Goal: Task Accomplishment & Management: Manage account settings

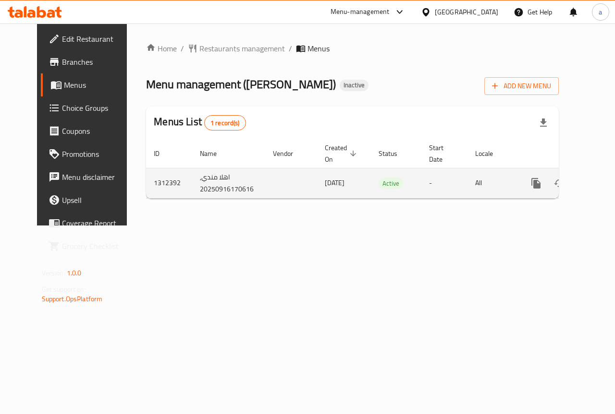
click at [601, 186] on icon "enhanced table" at bounding box center [605, 183] width 9 height 9
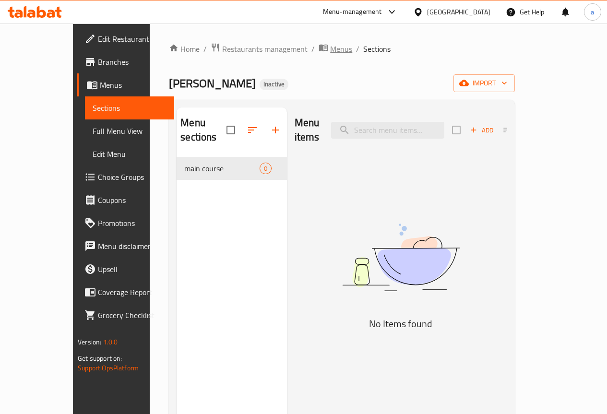
click at [330, 46] on span "Menus" at bounding box center [341, 49] width 22 height 12
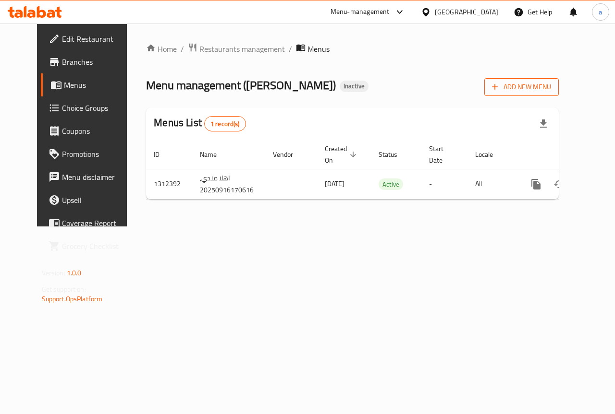
click at [551, 90] on span "Add New Menu" at bounding box center [521, 87] width 59 height 12
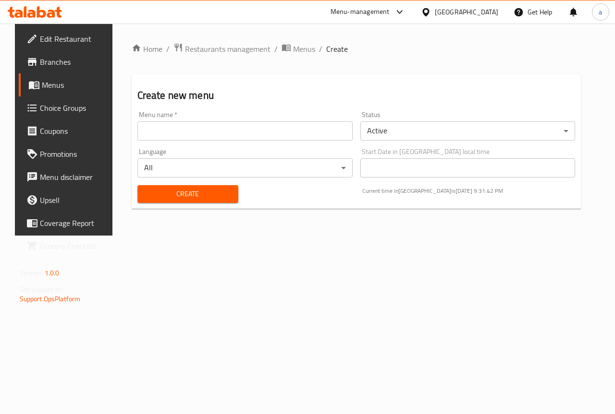
click at [312, 135] on input "text" at bounding box center [244, 130] width 215 height 19
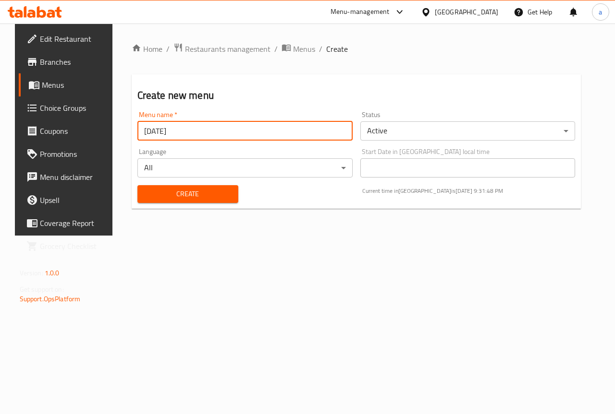
type input "16/9/2025"
click at [137, 185] on button "Create" at bounding box center [187, 194] width 101 height 18
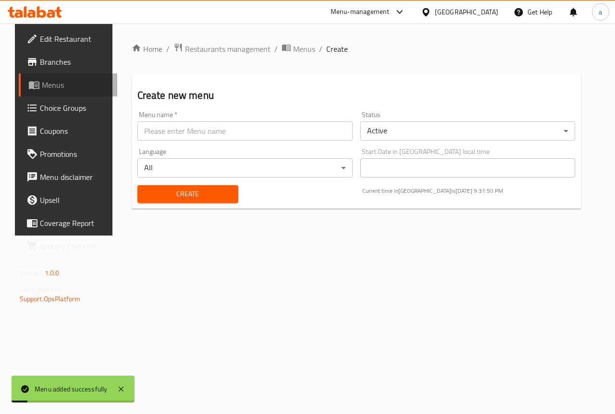
click at [61, 84] on span "Menus" at bounding box center [76, 85] width 68 height 12
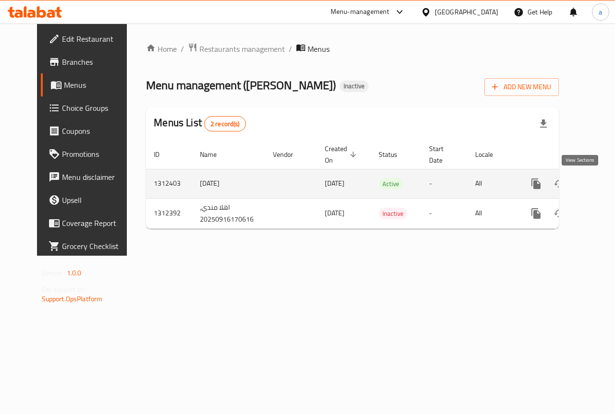
click at [594, 177] on link "enhanced table" at bounding box center [605, 183] width 23 height 23
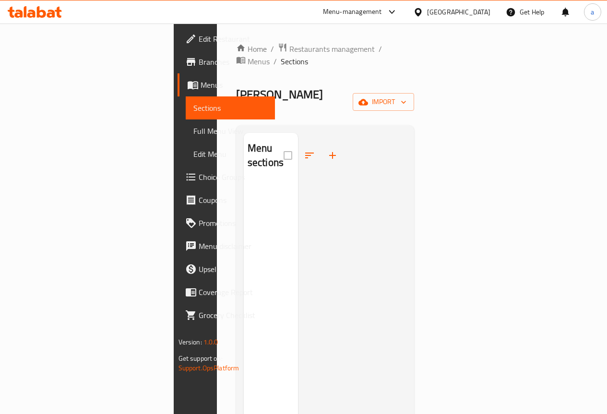
click at [415, 73] on div "Home / Restaurants management / Menus / Sections Ahlan Mandi Inactive import Me…" at bounding box center [325, 299] width 179 height 512
click at [407, 96] on span "import" at bounding box center [384, 102] width 46 height 12
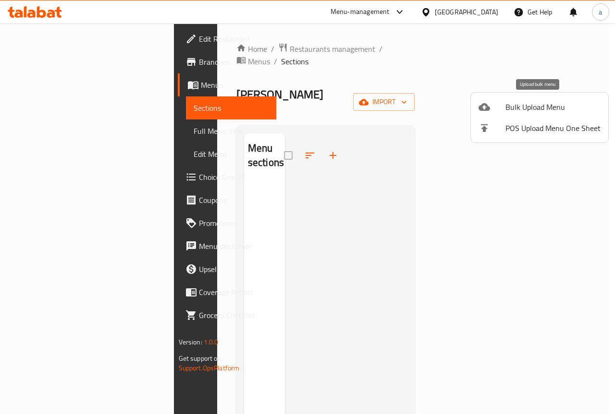
click at [520, 102] on span "Bulk Upload Menu" at bounding box center [552, 107] width 95 height 12
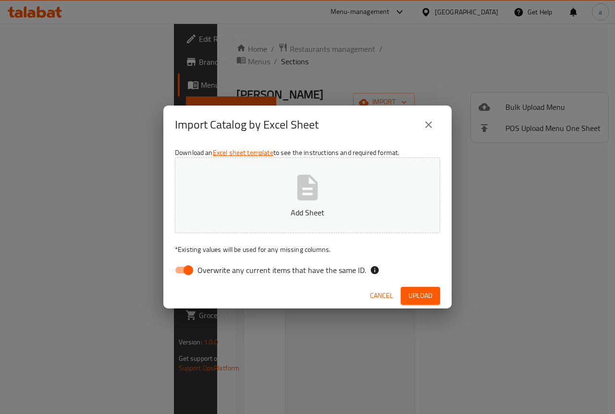
click at [185, 268] on input "Overwrite any current items that have the same ID." at bounding box center [188, 270] width 55 height 18
checkbox input "false"
click at [307, 174] on icon "button" at bounding box center [307, 187] width 31 height 31
click at [422, 291] on span "Upload" at bounding box center [420, 296] width 24 height 12
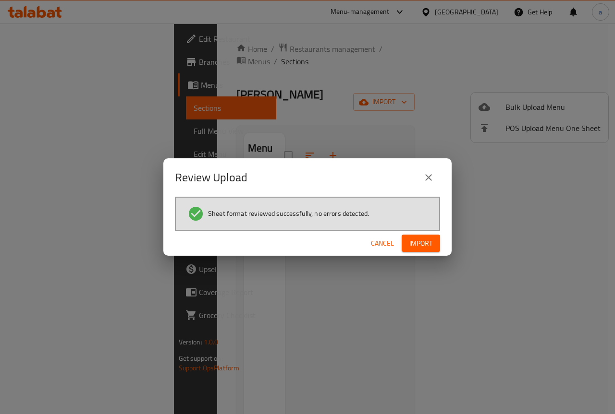
click at [412, 244] on span "Import" at bounding box center [420, 244] width 23 height 12
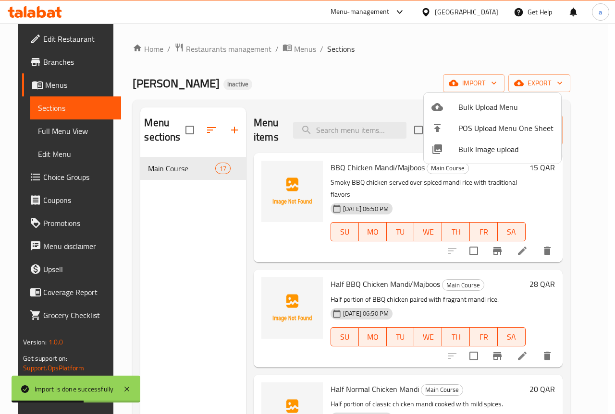
click at [475, 70] on div at bounding box center [307, 207] width 615 height 414
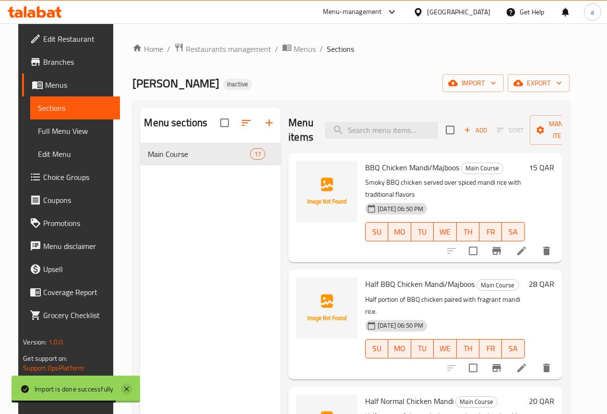
click at [133, 387] on icon at bounding box center [127, 390] width 12 height 12
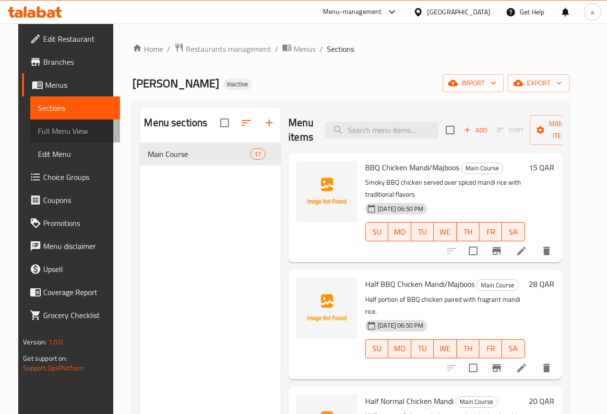
click at [61, 130] on span "Full Menu View" at bounding box center [75, 131] width 74 height 12
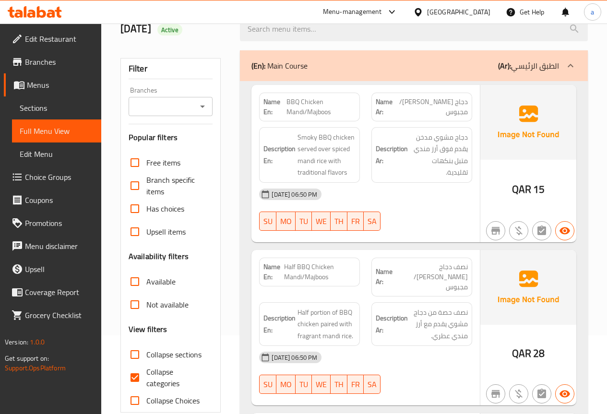
scroll to position [240, 0]
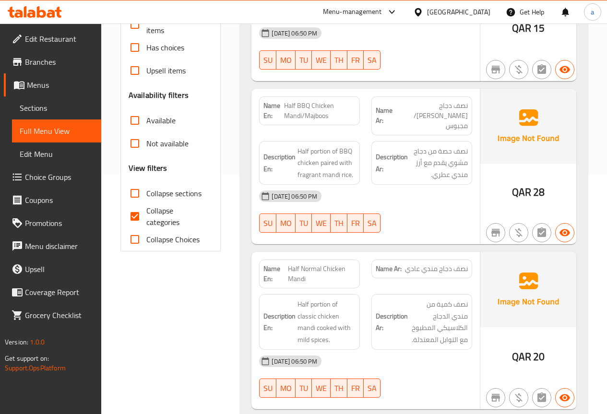
click at [170, 216] on span "Collapse categories" at bounding box center [175, 216] width 59 height 23
click at [146, 216] on input "Collapse categories" at bounding box center [134, 216] width 23 height 23
checkbox input "false"
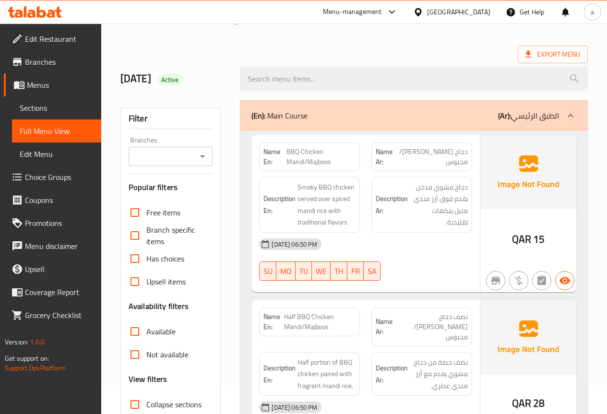
scroll to position [0, 0]
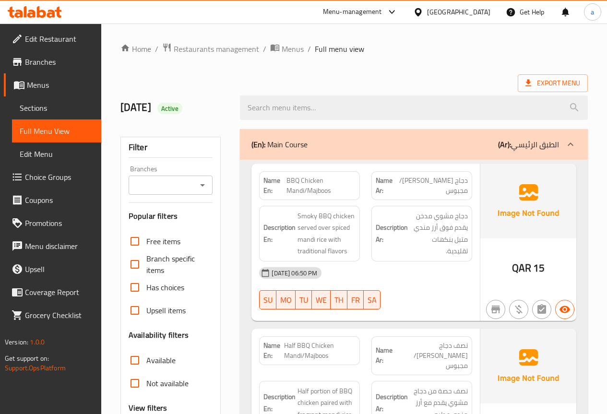
click at [63, 183] on span "Choice Groups" at bounding box center [59, 177] width 69 height 12
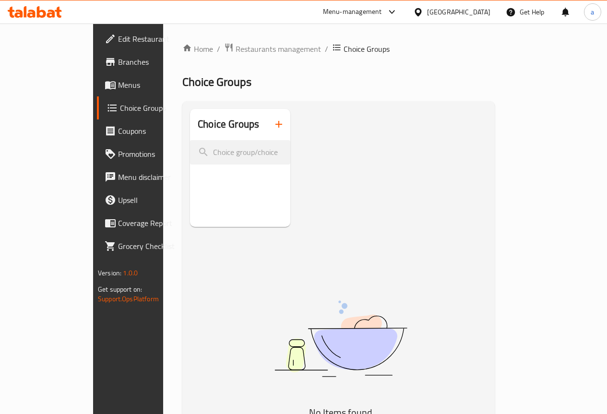
click at [273, 127] on icon "button" at bounding box center [279, 125] width 12 height 12
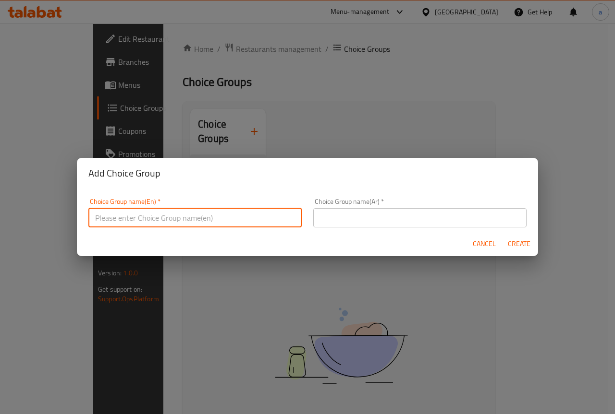
click at [239, 215] on input "text" at bounding box center [194, 217] width 213 height 19
type input "إ"
type input "Your Choice Of:"
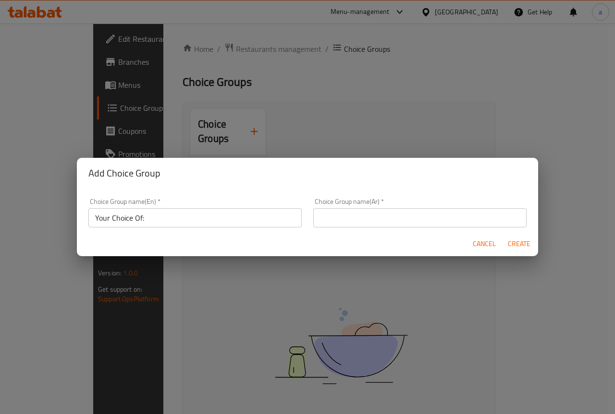
click at [395, 202] on div "Choice Group name(Ar)   * Choice Group name(Ar) *" at bounding box center [419, 212] width 213 height 29
click at [395, 214] on input "text" at bounding box center [419, 217] width 213 height 19
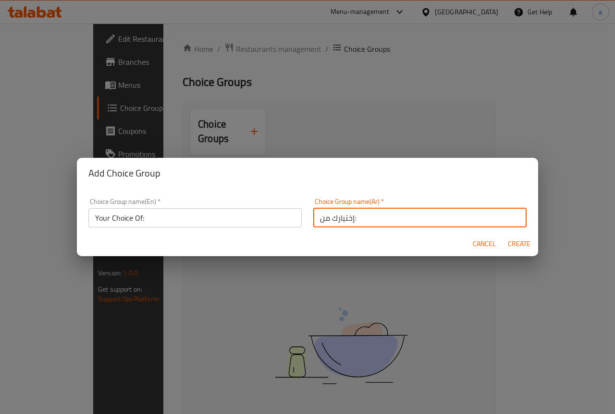
type input "إختيارك من:"
click at [526, 246] on span "Create" at bounding box center [518, 244] width 23 height 12
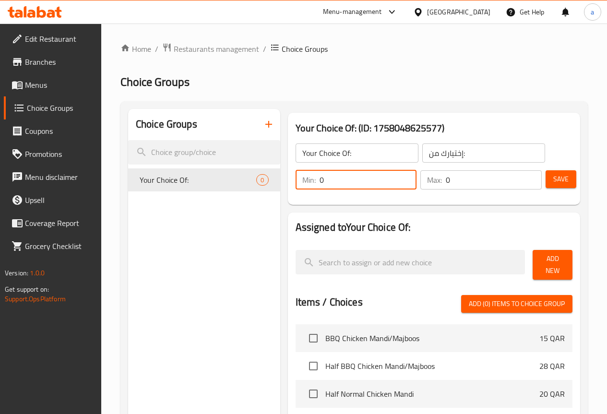
click at [230, 179] on div "Choice Groups Your Choice Of: 0 Your Choice Of: (ID: 1758048625577) Your Choice…" at bounding box center [356, 378] width 456 height 539
type input "1"
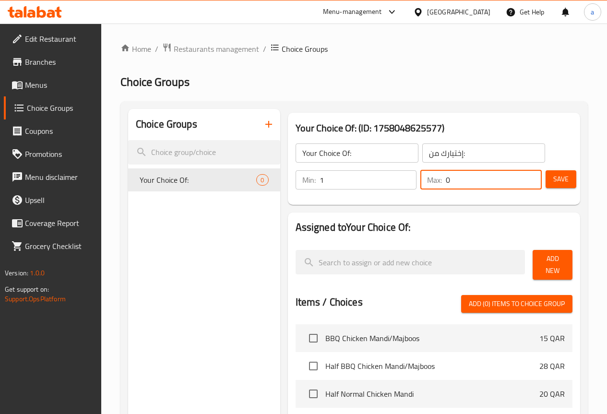
drag, startPoint x: 415, startPoint y: 178, endPoint x: 469, endPoint y: 178, distance: 54.3
click at [390, 177] on div "Min: 1 ​ Max: 0 ​" at bounding box center [419, 180] width 254 height 27
type input "1"
click at [569, 179] on button "Save" at bounding box center [561, 179] width 31 height 18
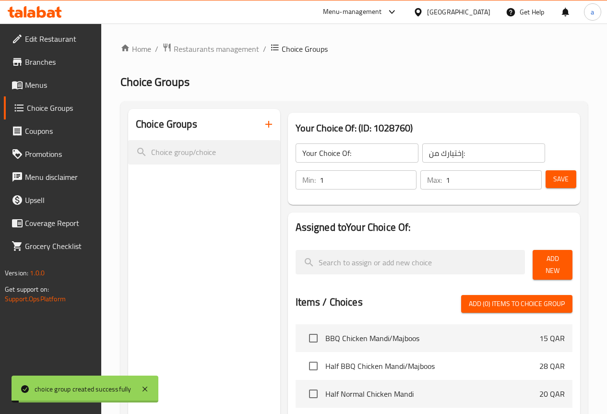
click at [550, 256] on span "Add New" at bounding box center [553, 265] width 24 height 24
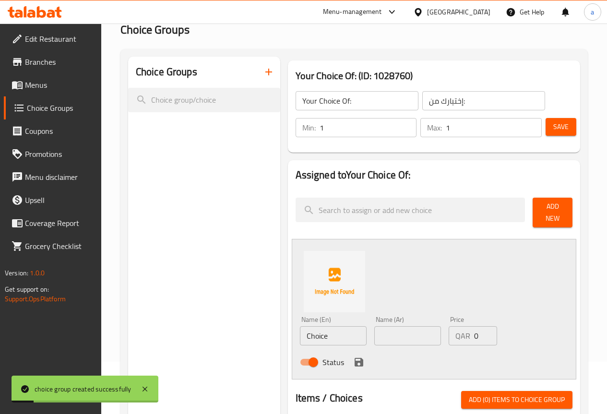
scroll to position [96, 0]
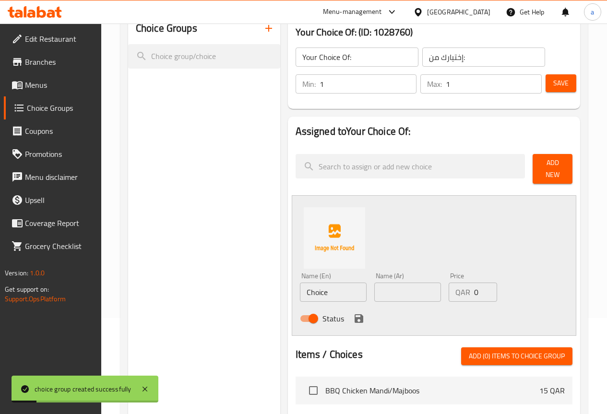
click at [320, 287] on input "Choice" at bounding box center [333, 292] width 67 height 19
type input "Mandi"
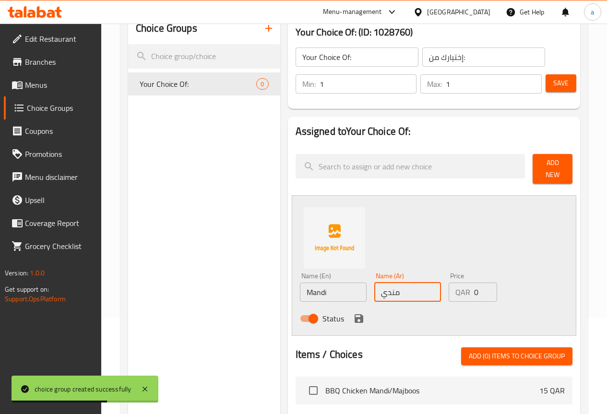
type input "مندي"
click at [355, 315] on icon "save" at bounding box center [359, 319] width 9 height 9
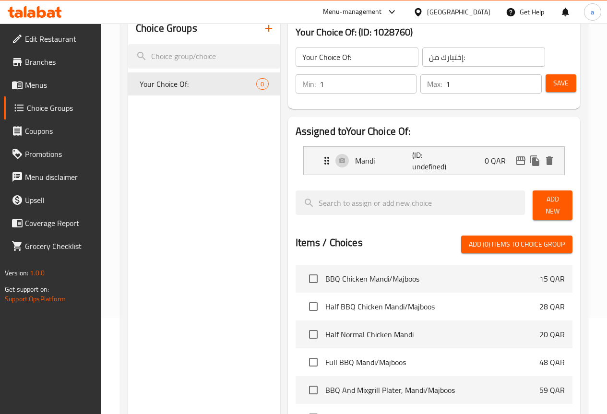
drag, startPoint x: 540, startPoint y: 203, endPoint x: 455, endPoint y: 225, distance: 87.8
click at [541, 203] on span "Add New" at bounding box center [553, 206] width 24 height 24
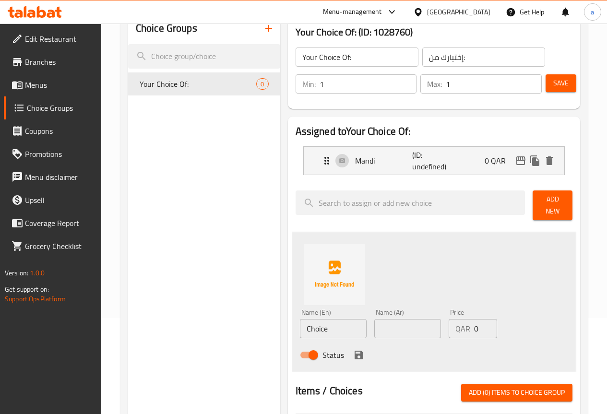
click at [315, 325] on input "Choice" at bounding box center [333, 328] width 67 height 19
click at [398, 232] on div "Name (En) Choice Name (En) Name (Ar) Name (Ar) Price QAR 0 Price Status" at bounding box center [434, 302] width 285 height 141
click at [300, 325] on input "Choice" at bounding box center [333, 328] width 67 height 19
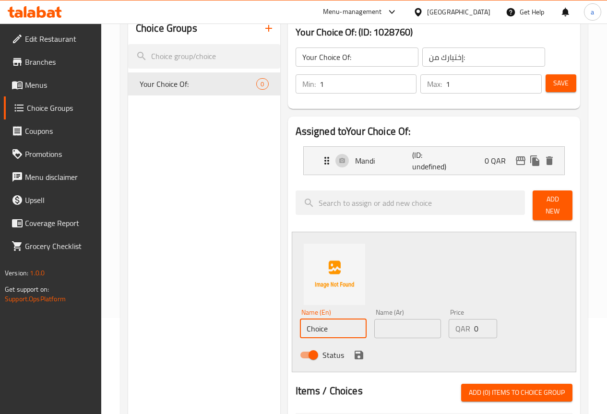
click at [300, 325] on input "Choice" at bounding box center [333, 328] width 67 height 19
type input "Majboos"
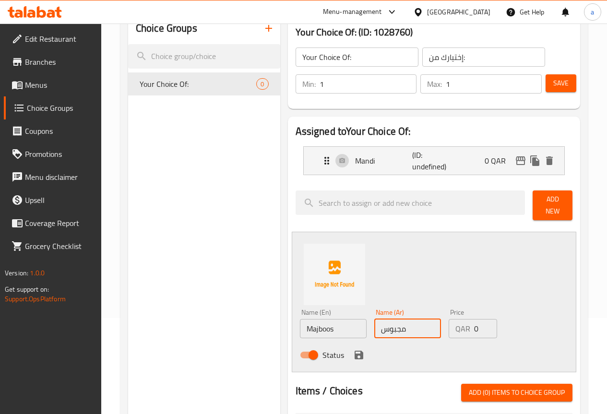
type input "مجبوس"
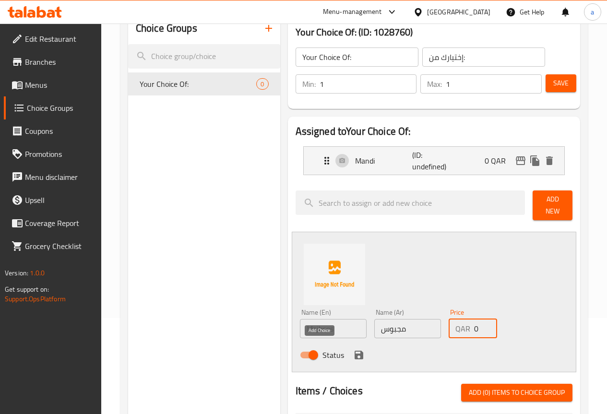
click at [353, 355] on icon "save" at bounding box center [359, 356] width 12 height 12
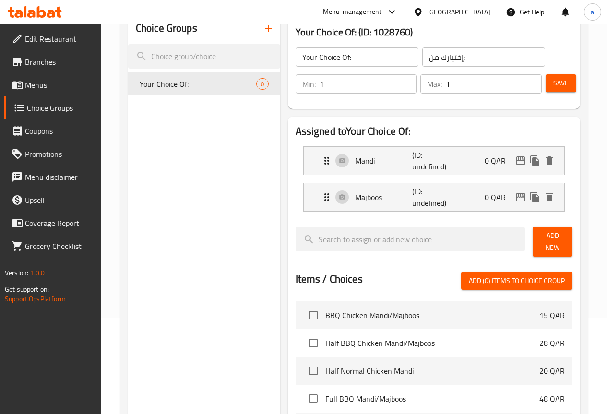
click at [547, 78] on button "Save" at bounding box center [561, 83] width 31 height 18
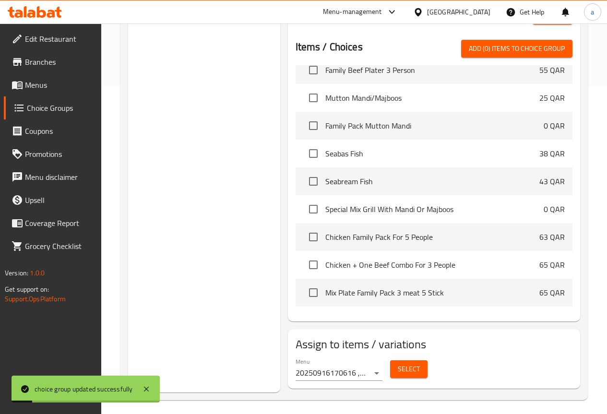
scroll to position [232, 0]
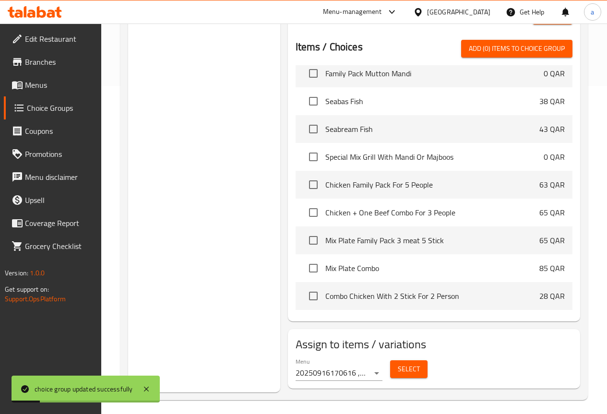
click at [398, 364] on span "Select" at bounding box center [409, 370] width 22 height 12
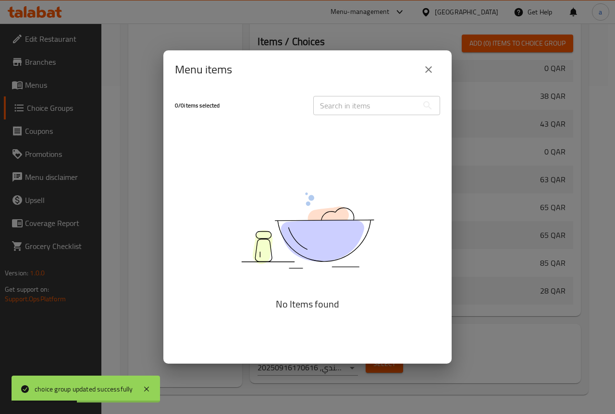
click at [425, 75] on icon "close" at bounding box center [429, 70] width 12 height 12
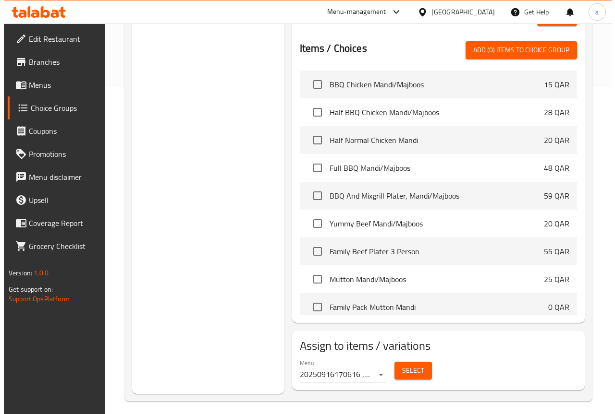
scroll to position [328, 0]
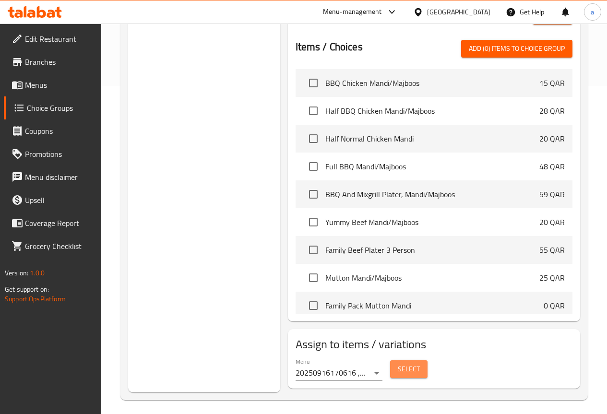
click at [400, 367] on button "Select" at bounding box center [408, 370] width 37 height 18
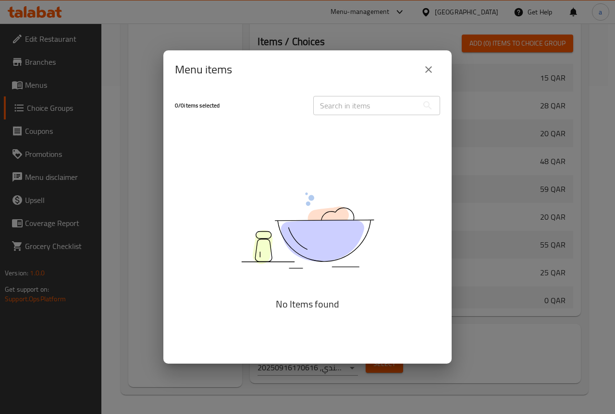
click at [427, 73] on icon "close" at bounding box center [429, 70] width 12 height 12
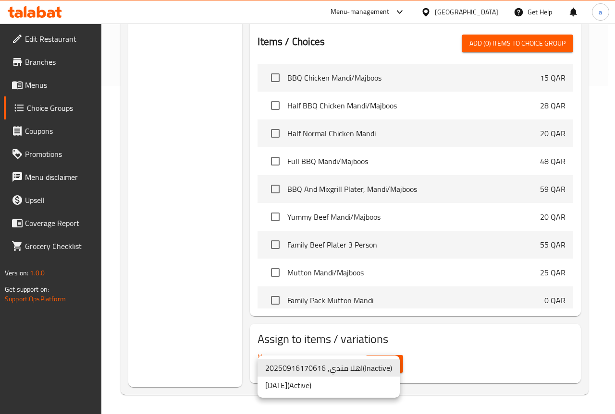
click at [355, 384] on li "16/9/2025 ( Active )" at bounding box center [328, 385] width 142 height 17
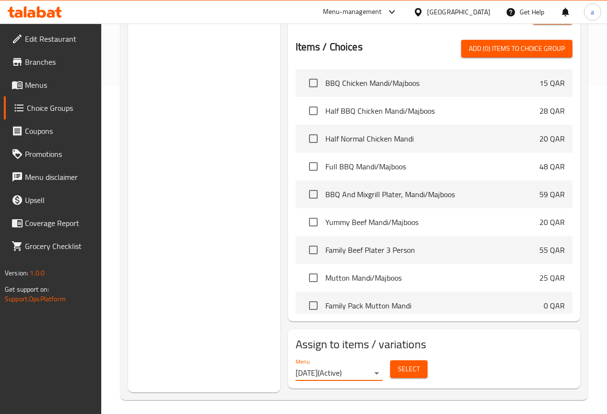
click at [398, 367] on span "Select" at bounding box center [409, 370] width 22 height 12
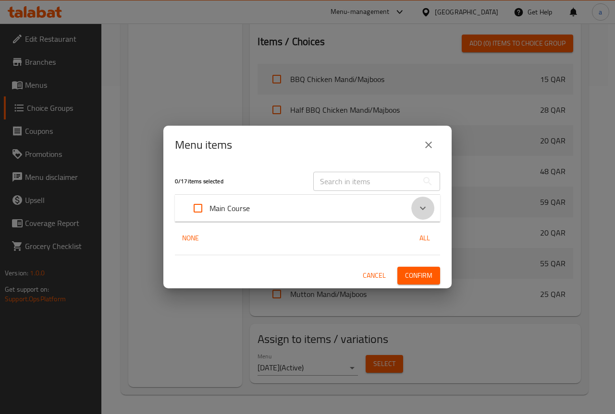
click at [428, 208] on div "Expand" at bounding box center [422, 208] width 23 height 23
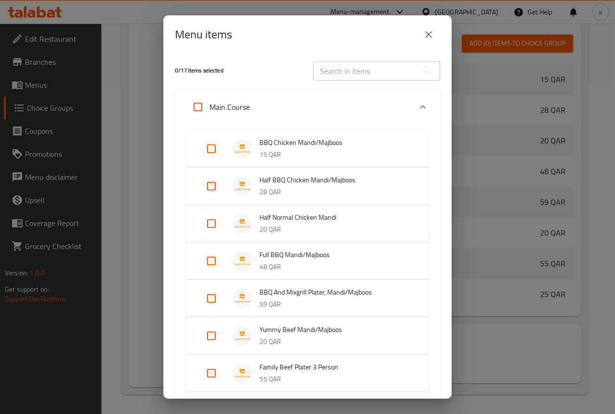
click at [211, 154] on input "Expand" at bounding box center [211, 148] width 23 height 23
checkbox input "true"
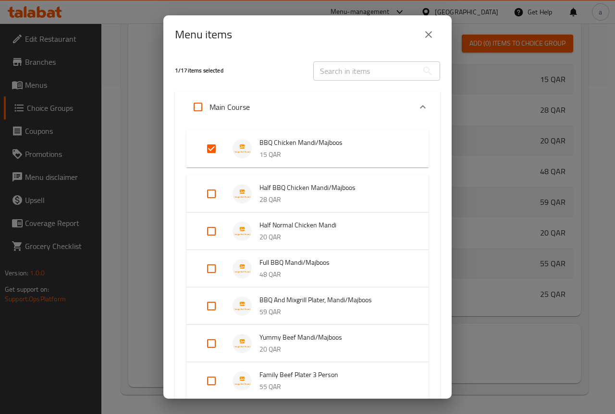
click at [217, 198] on input "Expand" at bounding box center [211, 193] width 23 height 23
checkbox input "true"
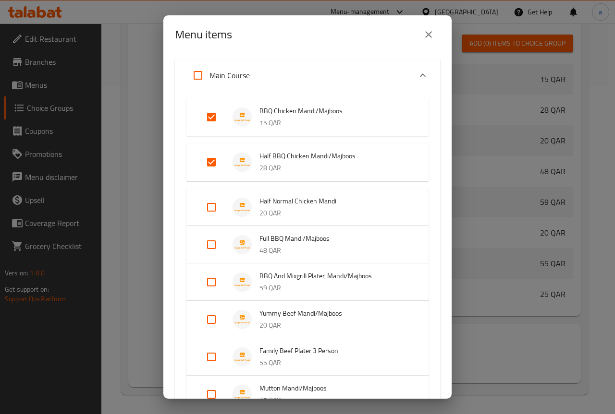
scroll to position [48, 0]
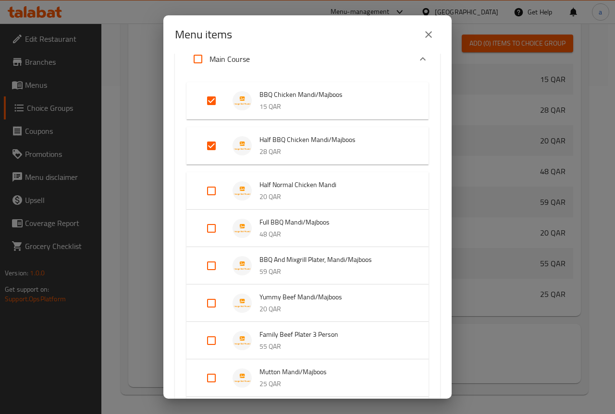
click at [213, 231] on input "Expand" at bounding box center [211, 228] width 23 height 23
checkbox input "true"
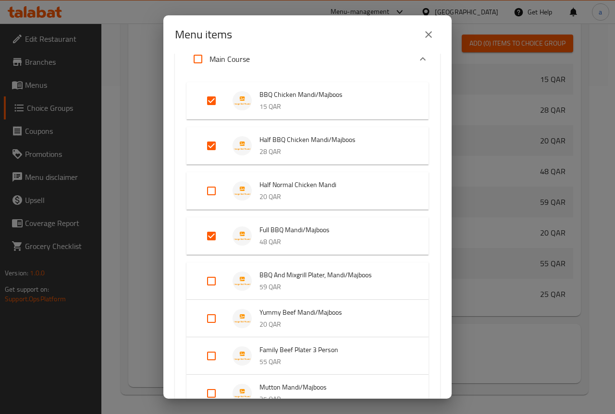
scroll to position [96, 0]
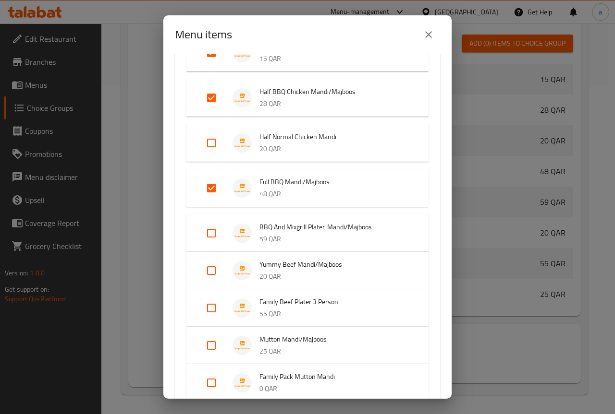
click at [216, 229] on input "Expand" at bounding box center [211, 233] width 23 height 23
checkbox input "true"
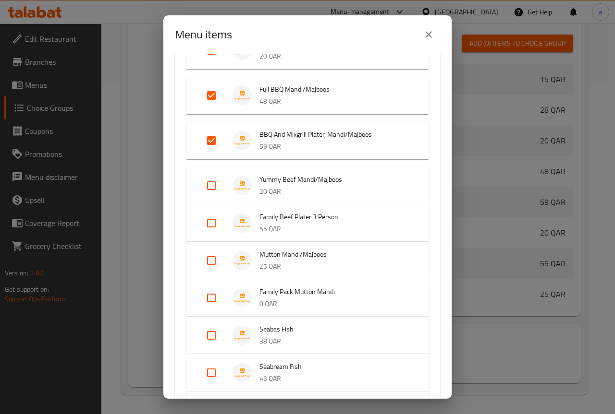
scroll to position [192, 0]
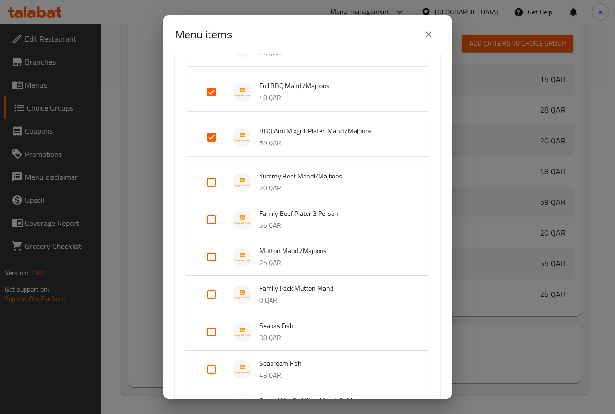
click at [221, 187] on input "Expand" at bounding box center [211, 182] width 23 height 23
checkbox input "true"
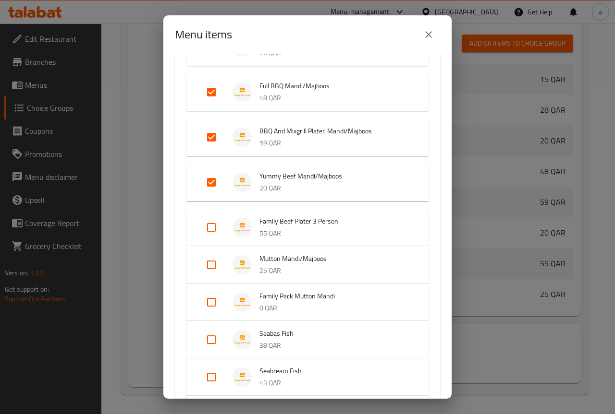
click at [218, 263] on input "Expand" at bounding box center [211, 265] width 23 height 23
checkbox input "true"
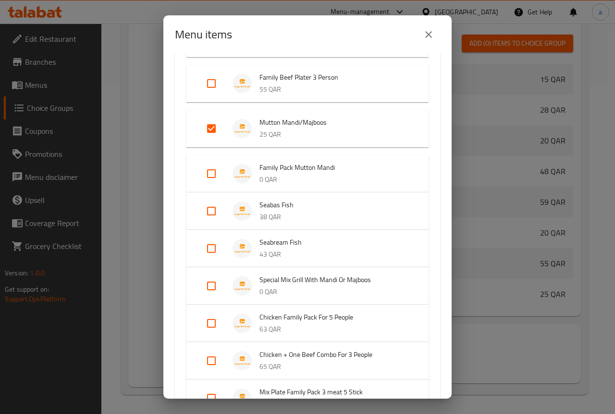
scroll to position [384, 0]
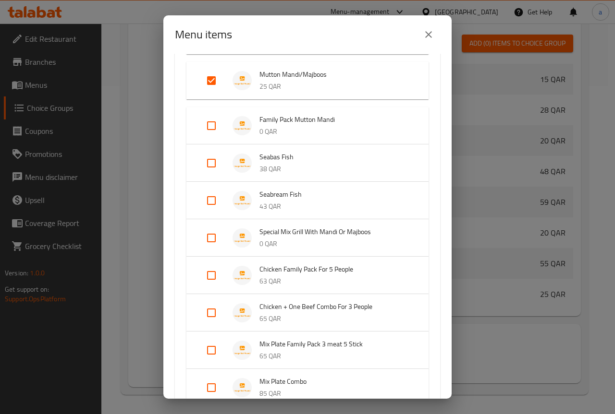
click at [210, 243] on input "Expand" at bounding box center [211, 238] width 23 height 23
checkbox input "true"
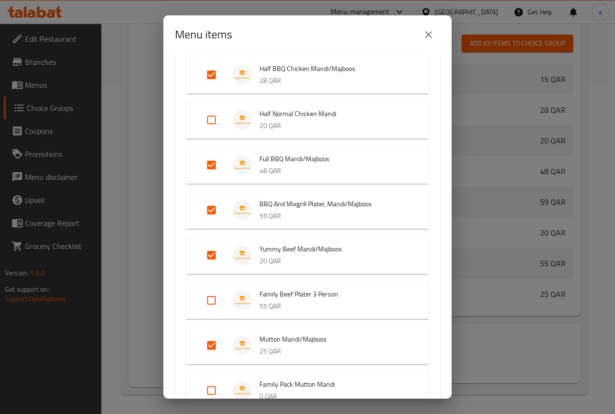
scroll to position [143, 0]
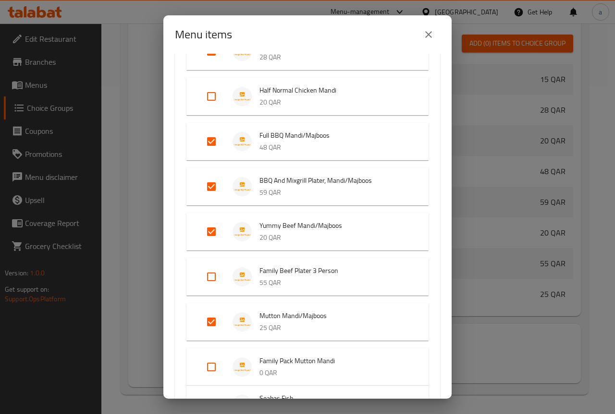
click at [322, 281] on p "55 QAR" at bounding box center [334, 283] width 150 height 12
click at [213, 278] on input "Expand" at bounding box center [211, 277] width 23 height 23
checkbox input "true"
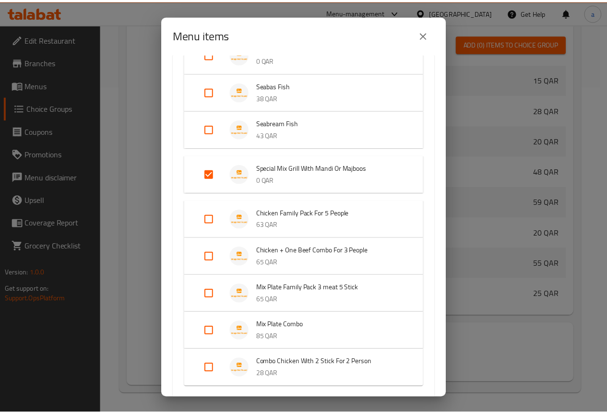
scroll to position [527, 0]
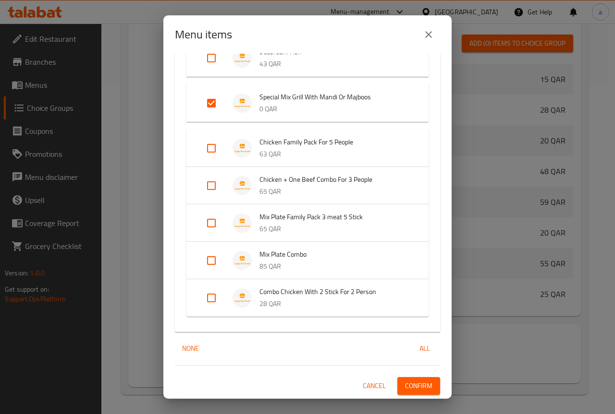
click at [423, 389] on span "Confirm" at bounding box center [418, 386] width 27 height 12
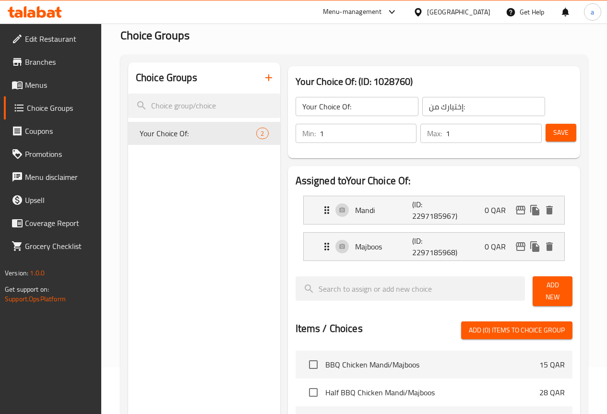
scroll to position [0, 0]
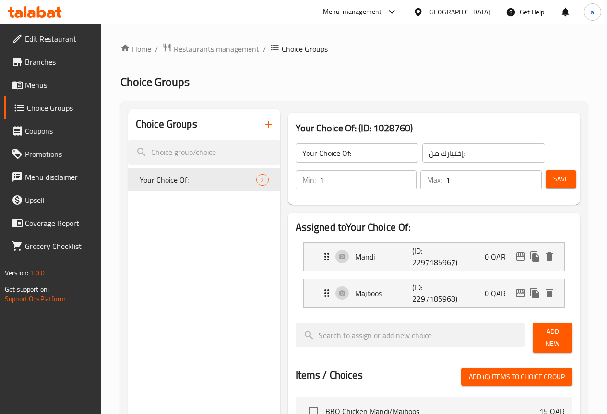
click at [263, 124] on icon "button" at bounding box center [269, 125] width 12 height 12
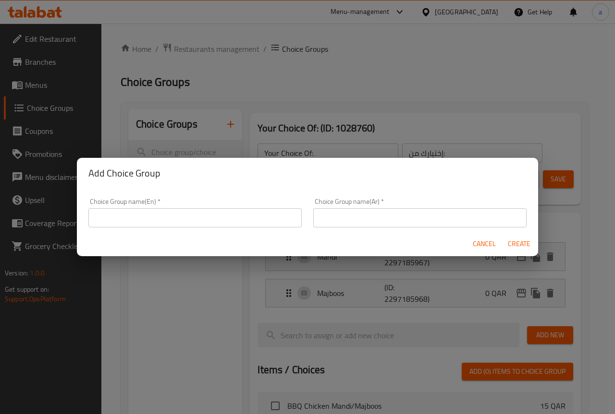
click at [204, 211] on input "text" at bounding box center [194, 217] width 213 height 19
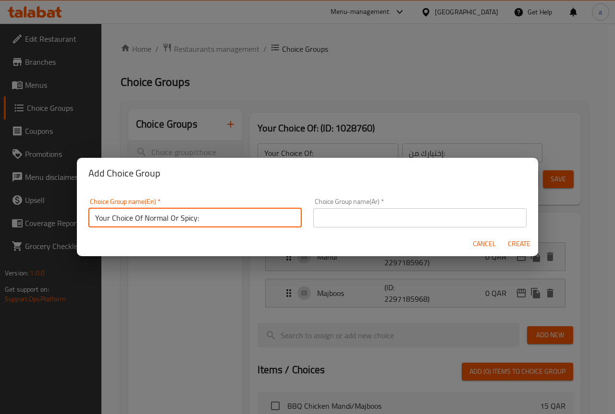
type input "Your Choice Of Normal Or Spicy:"
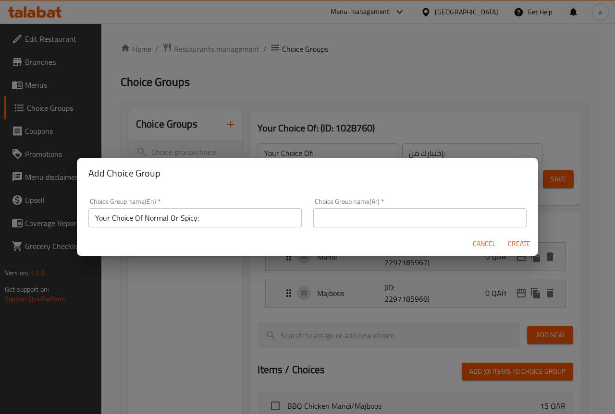
click at [339, 206] on div "Choice Group name(Ar)   * Choice Group name(Ar) *" at bounding box center [419, 212] width 213 height 29
drag, startPoint x: 347, startPoint y: 213, endPoint x: 352, endPoint y: 215, distance: 5.5
click at [347, 213] on input "text" at bounding box center [419, 217] width 213 height 19
paste input "اختيارك بين العادي أو الحار:"
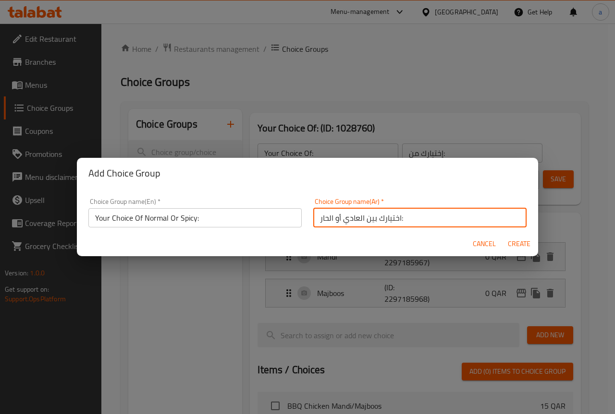
type input "اختيارك بين العادي أو الحار:"
click at [513, 246] on span "Create" at bounding box center [518, 244] width 23 height 12
type input "Your Choice Of Normal Or Spicy:"
type input "اختيارك بين العادي أو الحار:"
type input "0"
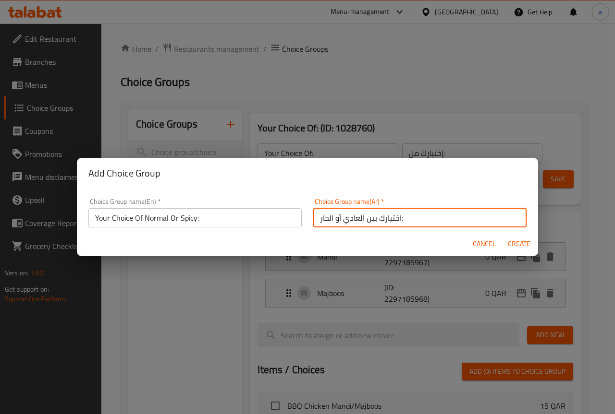
type input "0"
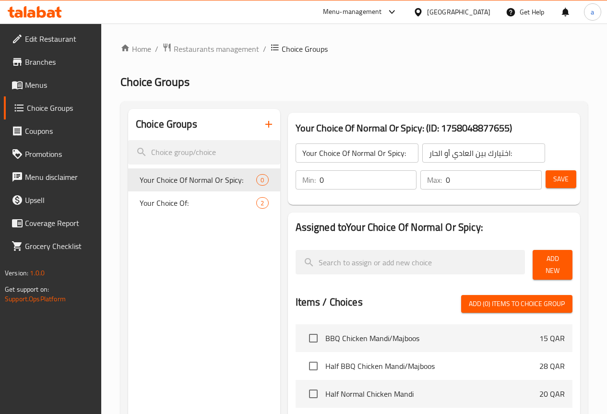
drag, startPoint x: 365, startPoint y: 186, endPoint x: 279, endPoint y: 186, distance: 86.0
click at [296, 186] on div "Min: 0 ​" at bounding box center [356, 179] width 121 height 19
type input "1"
drag, startPoint x: 467, startPoint y: 182, endPoint x: 334, endPoint y: 196, distance: 134.3
click at [321, 204] on div "Your Choice Of Normal Or Spicy: (ID: 1758048877655) Your Choice Of Normal Or Sp…" at bounding box center [434, 159] width 292 height 92
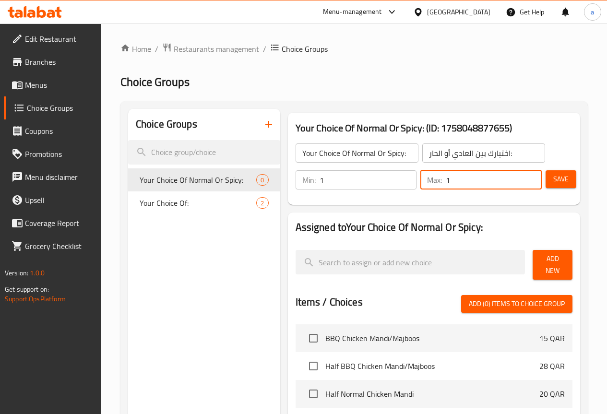
type input "1"
click at [554, 184] on span "Save" at bounding box center [561, 179] width 15 height 12
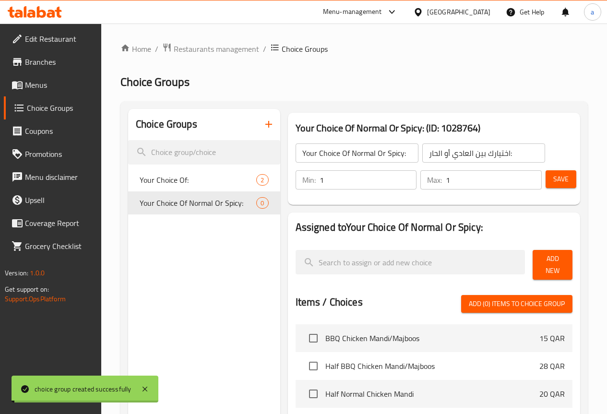
click at [548, 260] on span "Add New" at bounding box center [553, 265] width 24 height 24
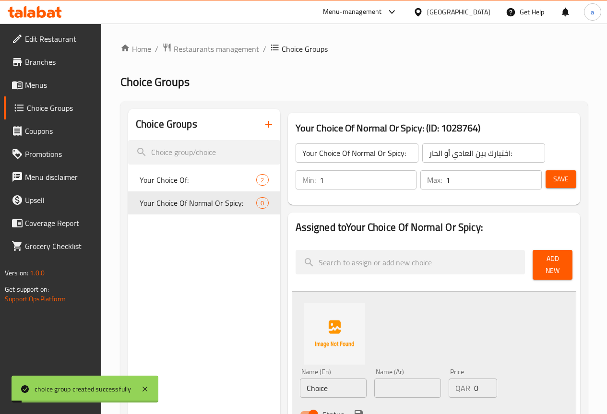
scroll to position [96, 0]
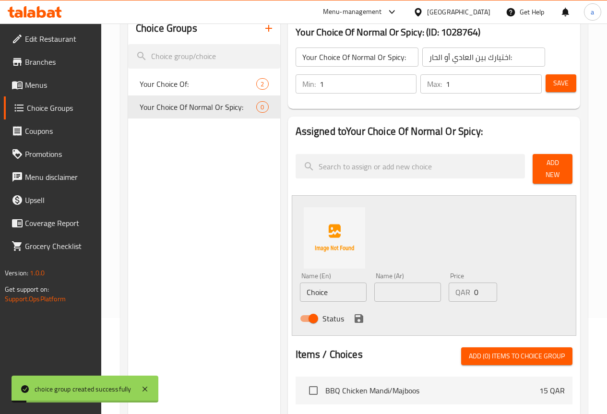
click at [315, 286] on input "Choice" at bounding box center [333, 292] width 67 height 19
type input "س"
type input "n"
type input "Normal"
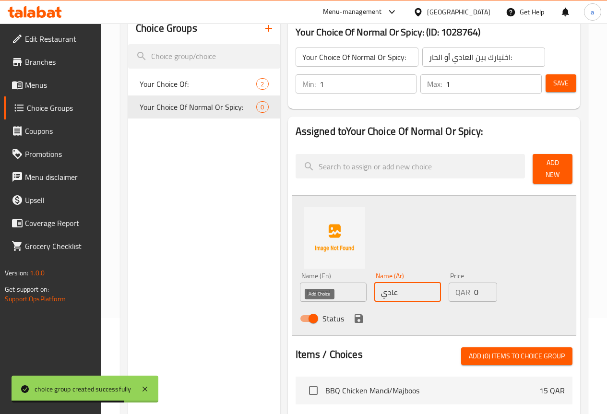
type input "عادي"
click at [353, 313] on icon "save" at bounding box center [359, 319] width 12 height 12
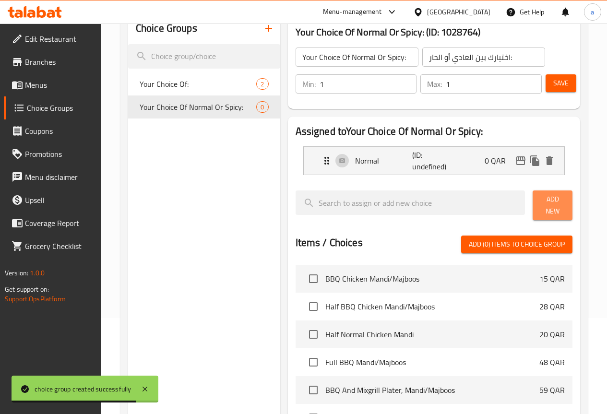
click at [541, 200] on span "Add New" at bounding box center [553, 206] width 24 height 24
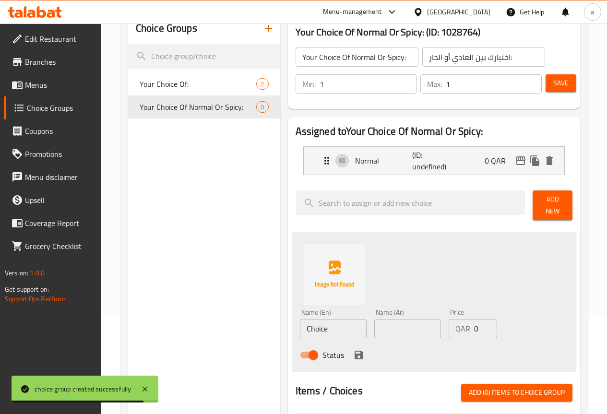
click at [305, 324] on input "Choice" at bounding box center [333, 328] width 67 height 19
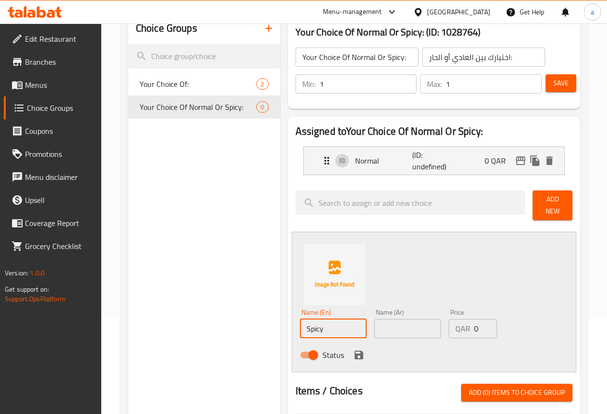
type input "Spicy"
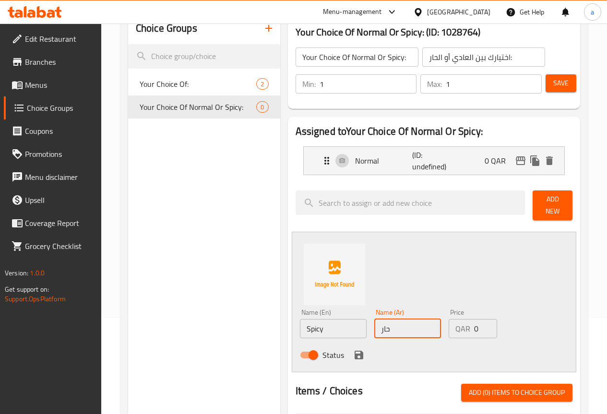
type input "حار"
click at [353, 351] on icon "save" at bounding box center [359, 356] width 12 height 12
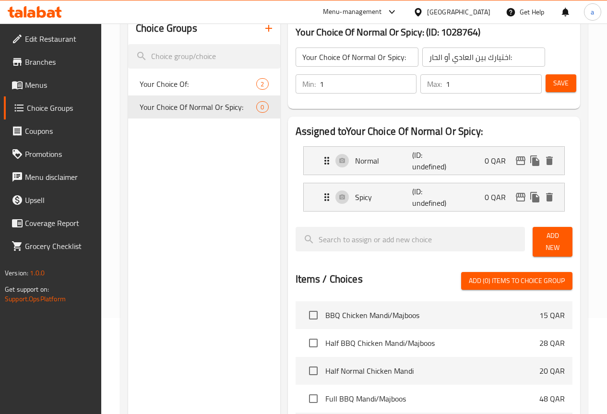
click at [559, 94] on div "Save" at bounding box center [555, 84] width 23 height 23
click at [559, 87] on span "Save" at bounding box center [561, 83] width 15 height 12
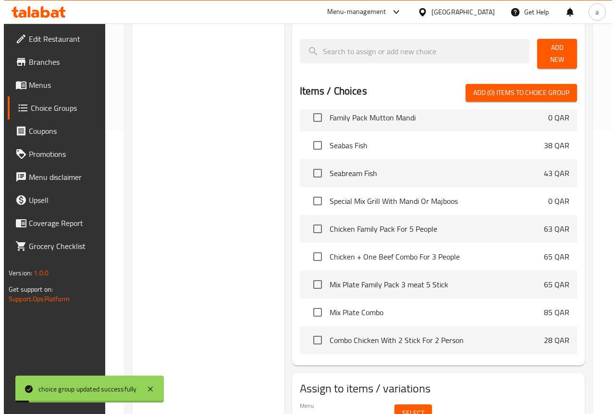
scroll to position [328, 0]
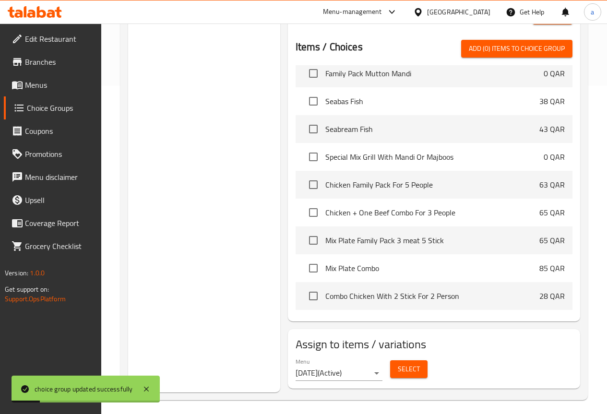
click at [398, 367] on span "Select" at bounding box center [409, 370] width 22 height 12
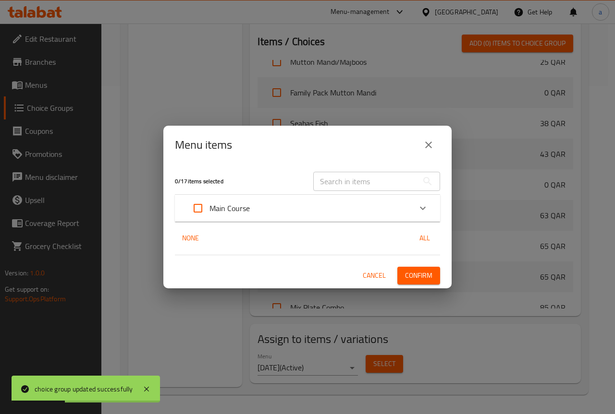
click at [290, 205] on div "Main Course" at bounding box center [298, 208] width 225 height 23
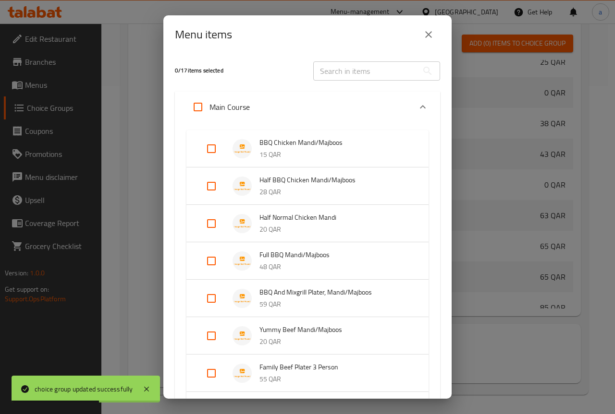
click at [219, 148] on input "Expand" at bounding box center [211, 148] width 23 height 23
checkbox input "true"
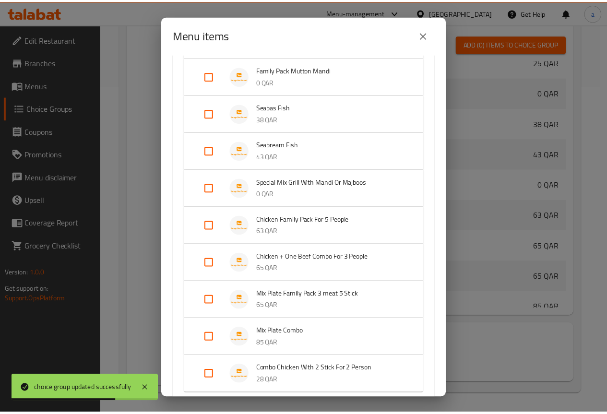
scroll to position [458, 0]
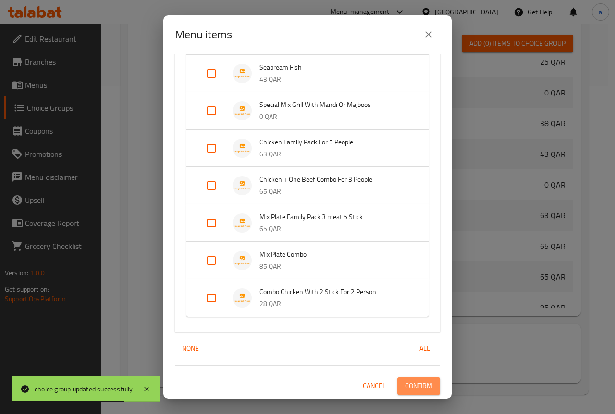
click at [405, 383] on span "Confirm" at bounding box center [418, 386] width 27 height 12
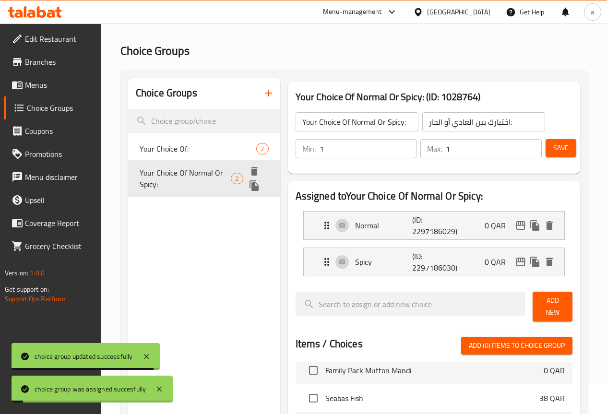
scroll to position [0, 0]
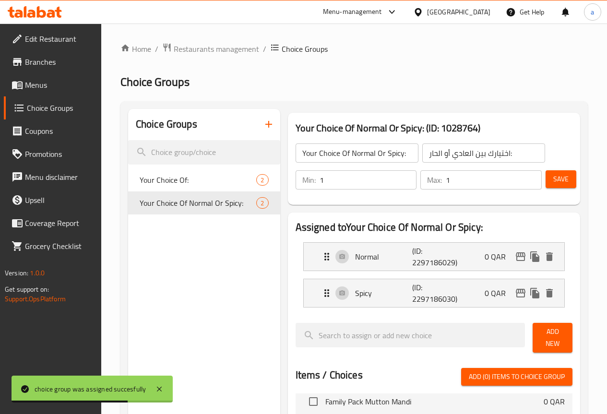
click at [55, 86] on span "Menus" at bounding box center [59, 85] width 69 height 12
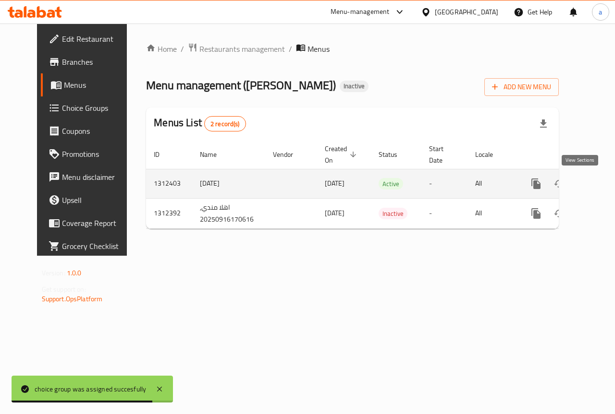
click at [599, 179] on icon "enhanced table" at bounding box center [605, 184] width 12 height 12
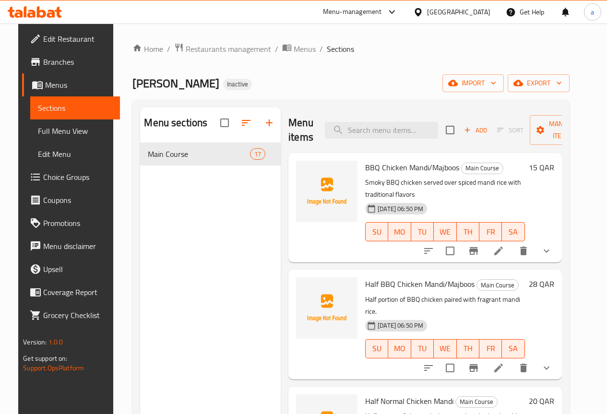
click at [80, 133] on span "Full Menu View" at bounding box center [75, 131] width 74 height 12
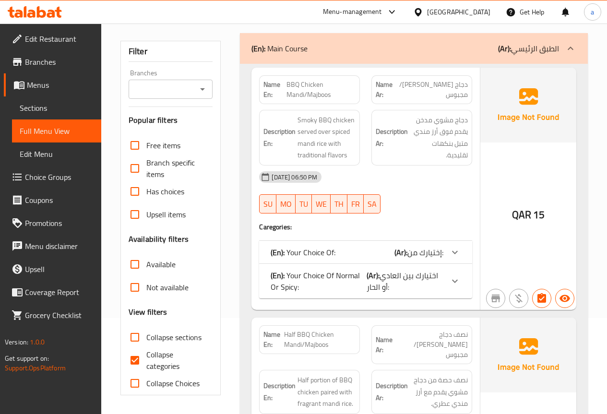
scroll to position [144, 0]
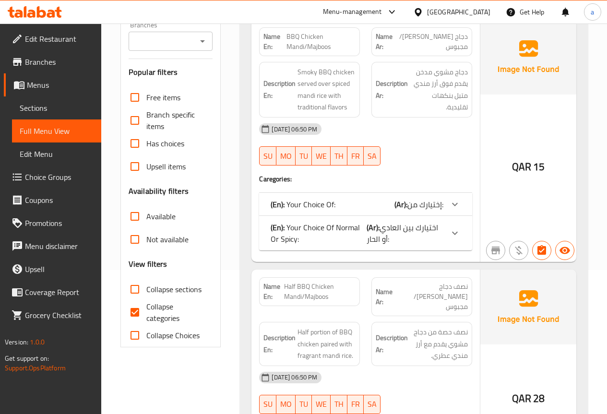
click at [138, 314] on input "Collapse categories" at bounding box center [134, 312] width 23 height 23
checkbox input "false"
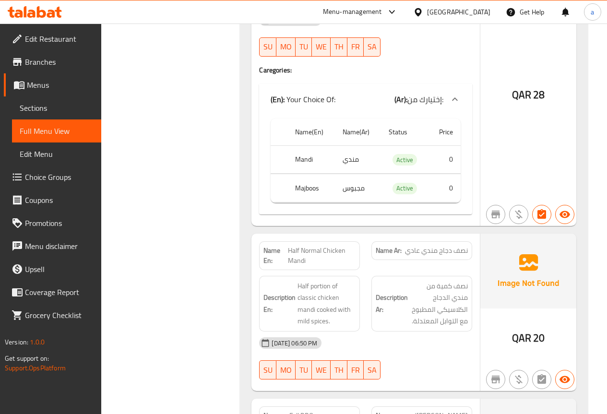
scroll to position [816, 0]
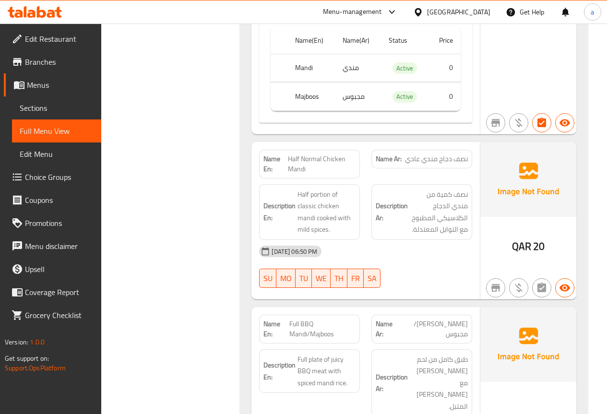
click at [316, 154] on span "Half Normal Chicken Mandi" at bounding box center [322, 164] width 68 height 20
copy span "Half Normal Chicken Mandi"
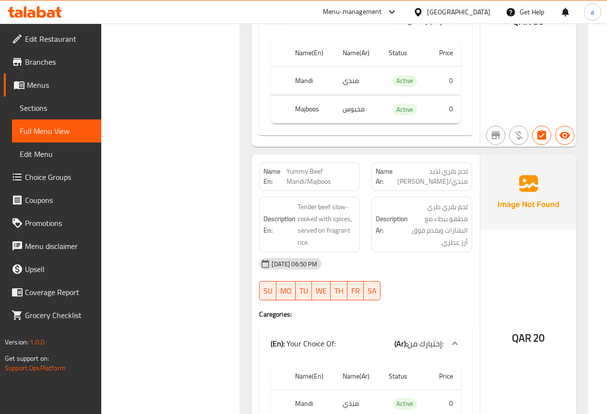
scroll to position [1633, 0]
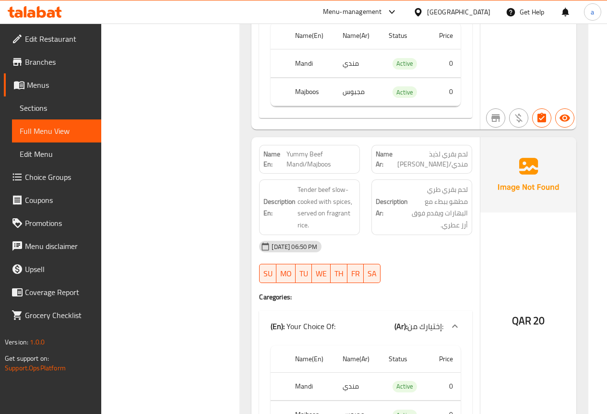
click at [307, 149] on span "Yummy Beef Mandi/Majboos" at bounding box center [321, 159] width 69 height 20
copy span "Yummy Beef Mandi/Majboos"
click at [319, 149] on span "Yummy Beef Mandi/Majboos" at bounding box center [321, 159] width 69 height 20
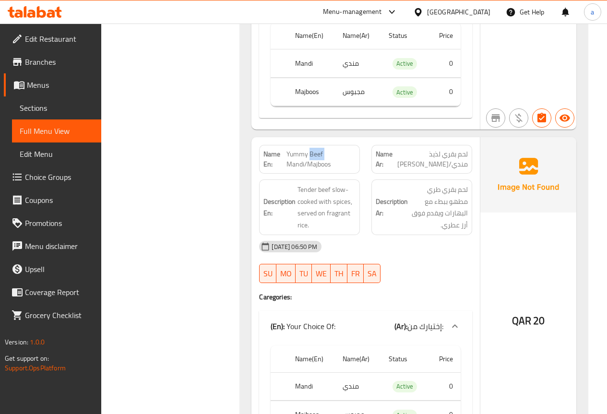
click at [319, 149] on span "Yummy Beef Mandi/Majboos" at bounding box center [321, 159] width 69 height 20
click at [318, 149] on span "Yummy Beef Mandi/Majboos" at bounding box center [321, 159] width 69 height 20
click at [298, 149] on span "Yummy Beef Mandi/Majboos" at bounding box center [321, 159] width 69 height 20
click at [321, 149] on span "Yummy Beef Mandi/Majboos" at bounding box center [321, 159] width 69 height 20
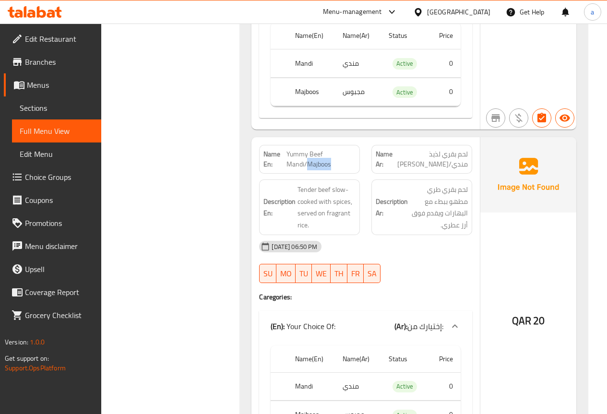
click at [320, 149] on span "Yummy Beef Mandi/Majboos" at bounding box center [321, 159] width 69 height 20
copy span "Yummy Beef Mandi/Majboos"
click at [256, 191] on div "Description En: Tender beef slow-cooked with spices, served on fragrant rice." at bounding box center [310, 207] width 112 height 67
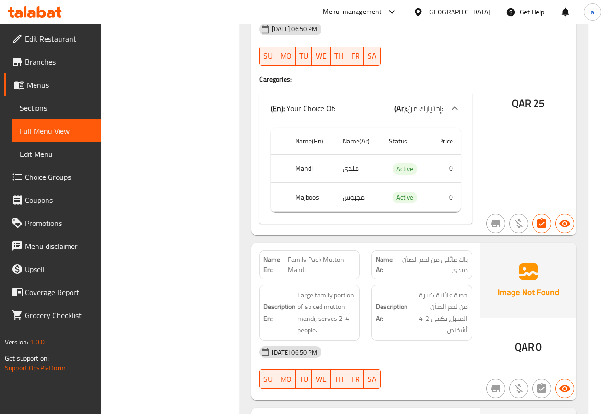
scroll to position [2545, 0]
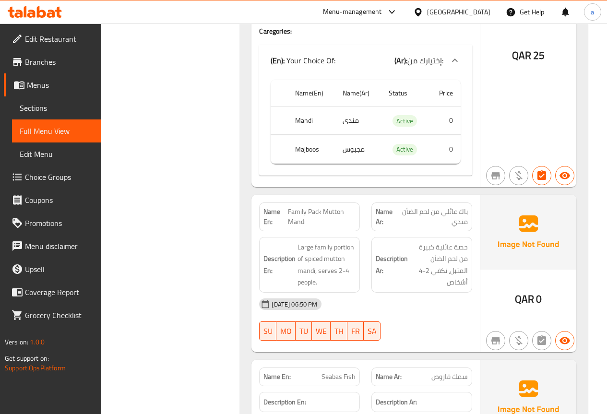
click at [319, 207] on span "Family Pack Mutton Mandi" at bounding box center [322, 217] width 68 height 20
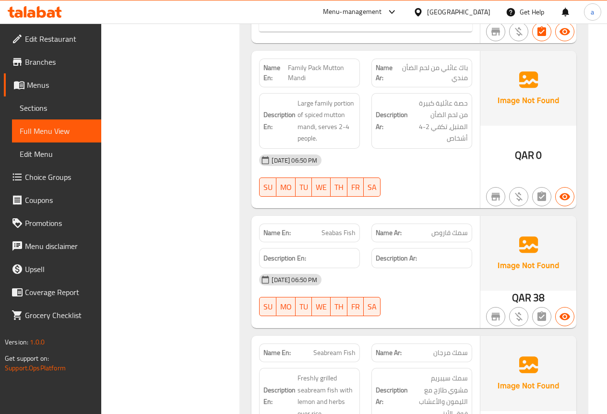
scroll to position [2785, 0]
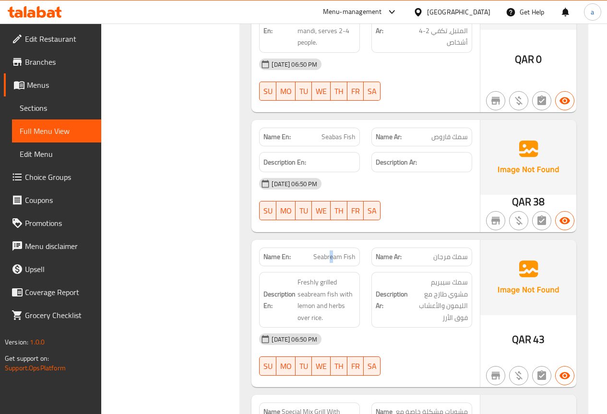
click at [333, 252] on span "Seabream Fish" at bounding box center [335, 257] width 42 height 10
click at [330, 248] on div "Name En: Seabream Fish" at bounding box center [309, 257] width 101 height 19
click at [332, 252] on span "Seabream Fish" at bounding box center [335, 257] width 42 height 10
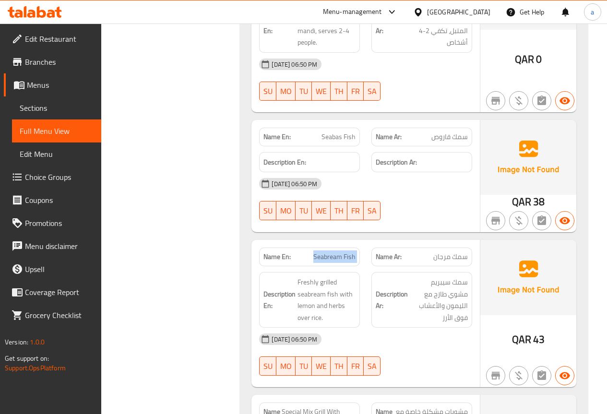
click at [332, 252] on span "Seabream Fish" at bounding box center [335, 257] width 42 height 10
copy span "Seabream Fish"
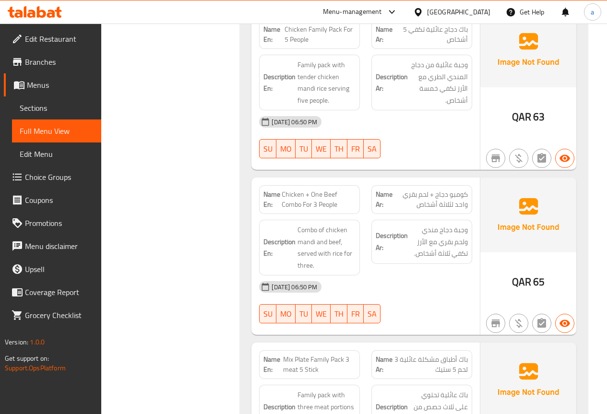
scroll to position [3505, 0]
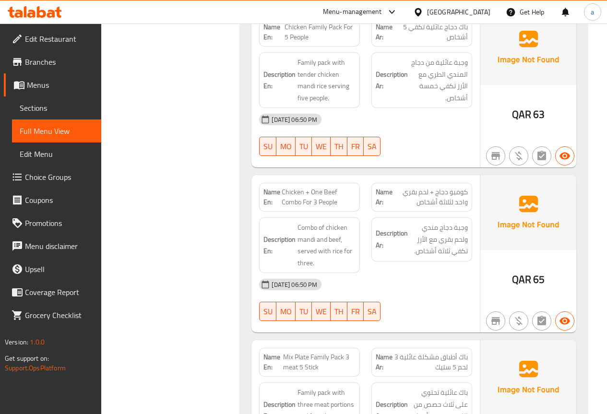
click at [317, 187] on span "Chicken + One Beef Combo For 3 People" at bounding box center [319, 197] width 74 height 20
copy span "Chicken + One Beef Combo For 3 People"
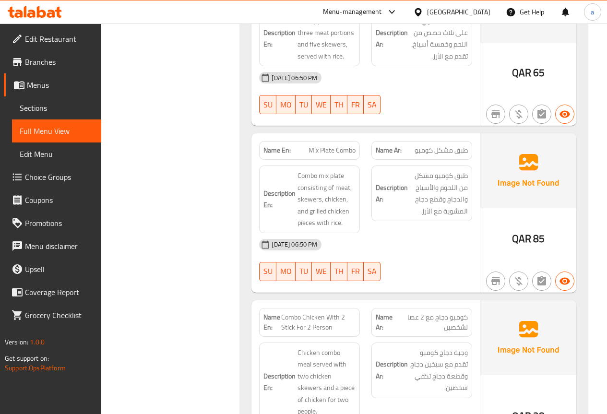
scroll to position [3938, 0]
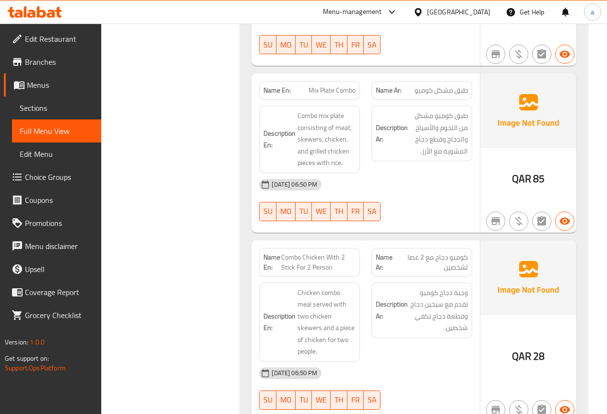
click at [339, 253] on span "Combo Chicken With 2 Stick For 2 Person" at bounding box center [318, 263] width 74 height 20
copy span "Combo Chicken With 2 Stick For 2 Person"
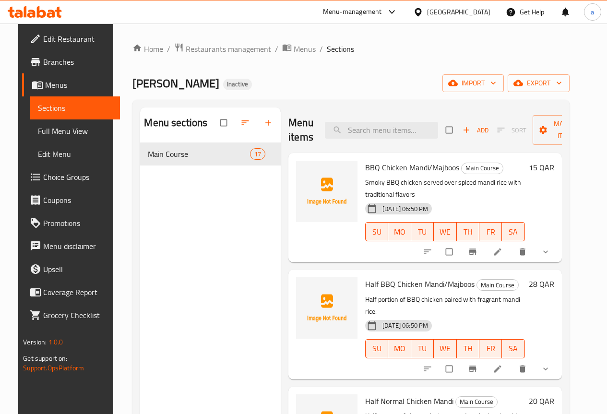
click at [50, 12] on icon at bounding box center [35, 12] width 54 height 12
click at [370, 134] on input "search" at bounding box center [381, 130] width 113 height 17
paste input "Half Normal Chicken Mandi"
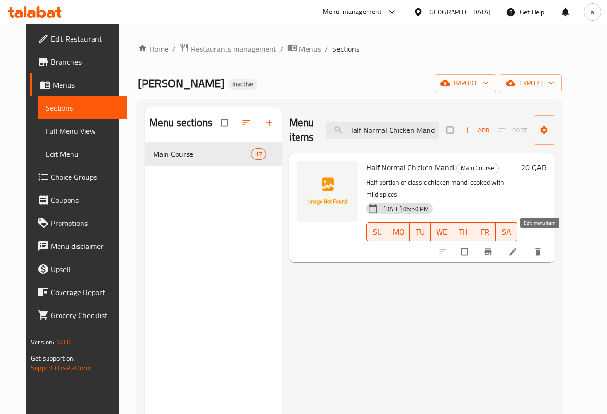
type input "Half Normal Chicken Mandi"
click at [518, 247] on icon at bounding box center [514, 252] width 10 height 10
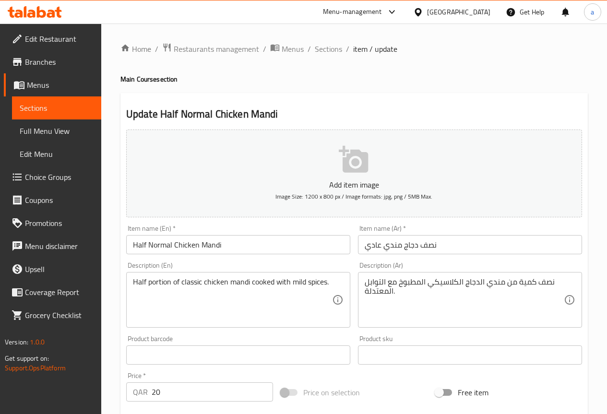
click at [530, 281] on textarea "نصف كمية من مندي الدجاج الكلاسيكي المطبوخ مع التوابل المعتدلة." at bounding box center [464, 301] width 199 height 46
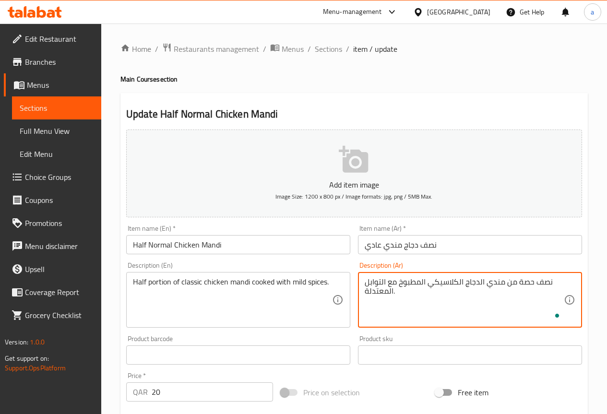
type textarea "نصف حصة من مندي الدجاج الكلاسيكي المطبوخ مع التوابل المعتدلة."
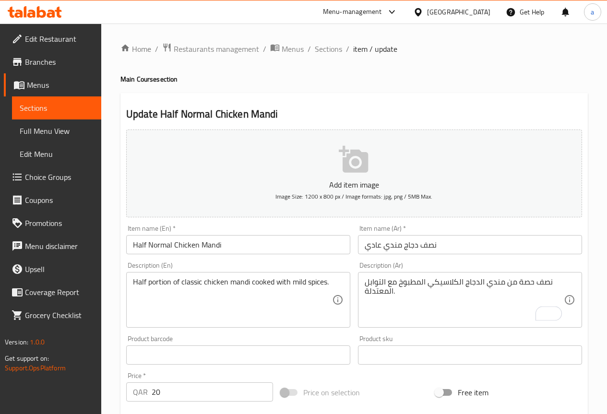
click at [523, 269] on div "Description (Ar) نصف حصة من مندي الدجاج الكلاسيكي المطبوخ مع التوابل المعتدلة. …" at bounding box center [470, 295] width 224 height 66
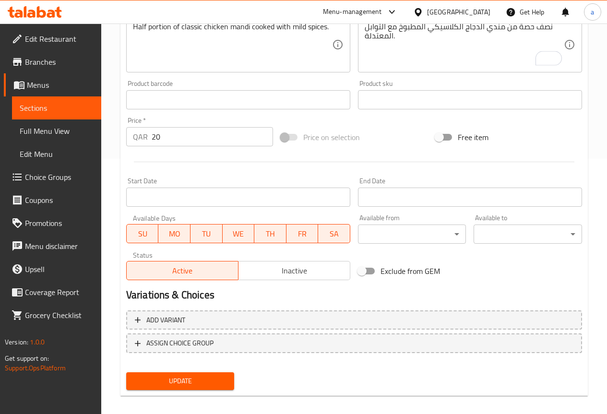
scroll to position [264, 0]
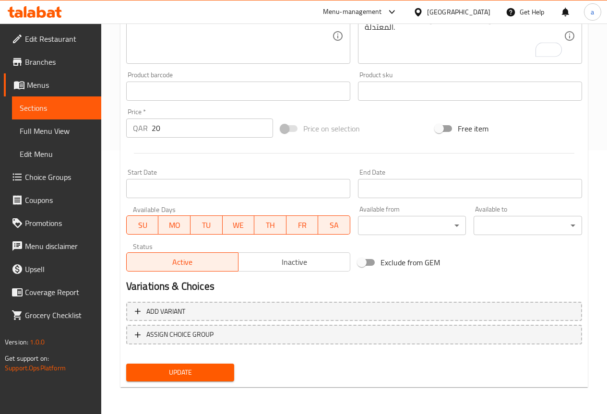
click at [178, 384] on div "Update" at bounding box center [180, 372] width 116 height 25
click at [181, 378] on span "Update" at bounding box center [180, 373] width 93 height 12
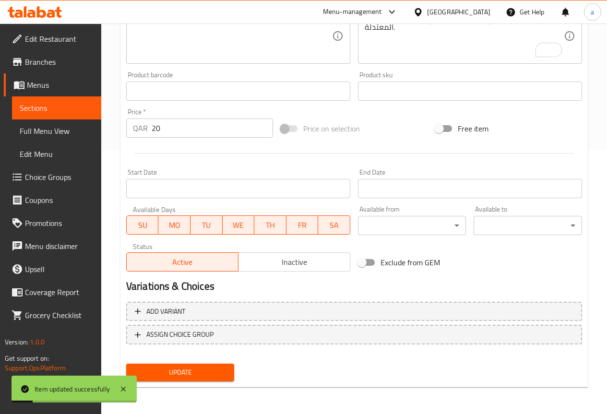
click at [46, 104] on span "Sections" at bounding box center [57, 108] width 74 height 12
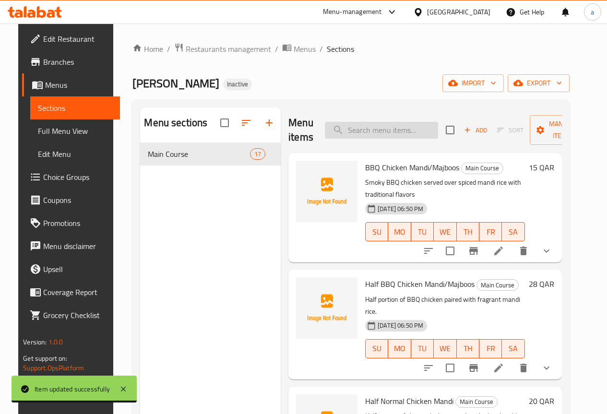
click at [325, 129] on input "search" at bounding box center [381, 130] width 113 height 17
paste input "Yummy Beef Mandi/Majboos"
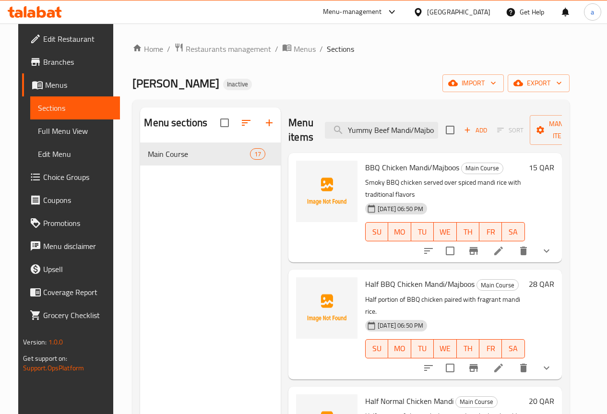
scroll to position [0, 8]
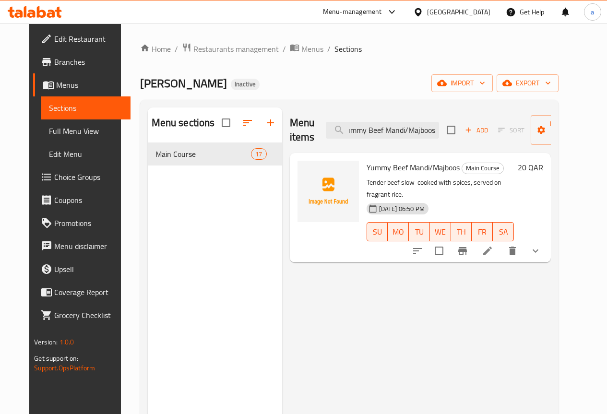
type input "Yummy Beef Mandi/Majboos"
click at [501, 245] on li at bounding box center [487, 250] width 27 height 17
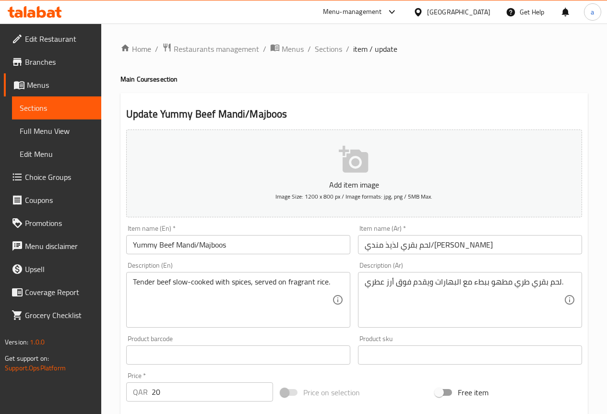
click at [404, 243] on input "لحم بقري لذيذ مندي/مجبوس" at bounding box center [470, 244] width 224 height 19
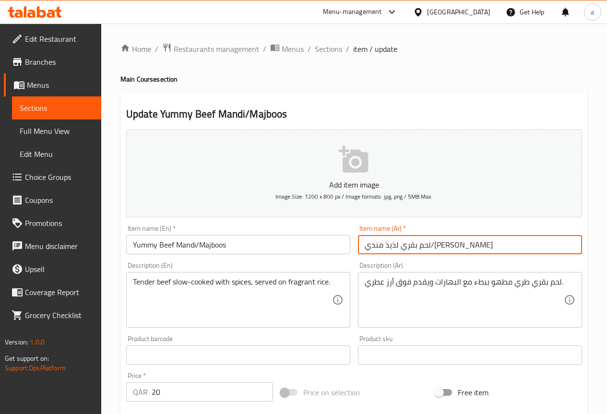
click at [418, 243] on input "لحم بقري لذيذ مندي/مجبوس" at bounding box center [470, 244] width 224 height 19
type input "لحم بقري يومي مندي/مجبوس"
click at [418, 234] on div "Item name (Ar)   * لحم بقري يومي مندي/مجبوس Item name (Ar) *" at bounding box center [470, 239] width 224 height 29
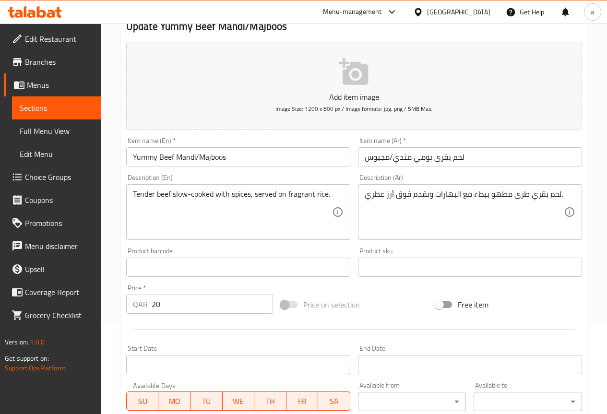
scroll to position [280, 0]
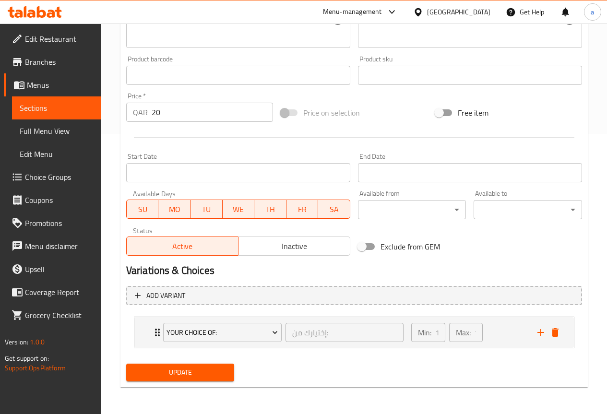
click at [222, 369] on span "Update" at bounding box center [180, 373] width 93 height 12
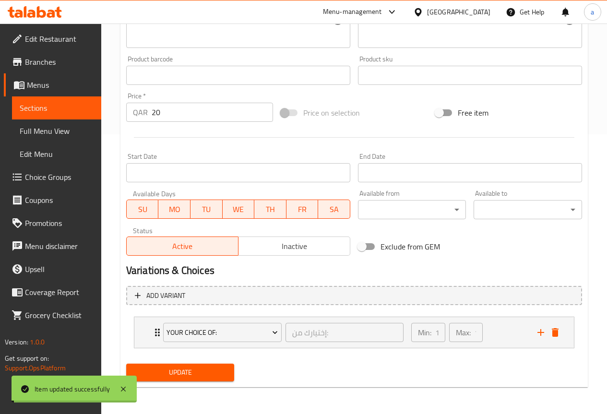
drag, startPoint x: 52, startPoint y: 100, endPoint x: 50, endPoint y: 18, distance: 82.1
click at [52, 101] on link "Sections" at bounding box center [56, 108] width 89 height 23
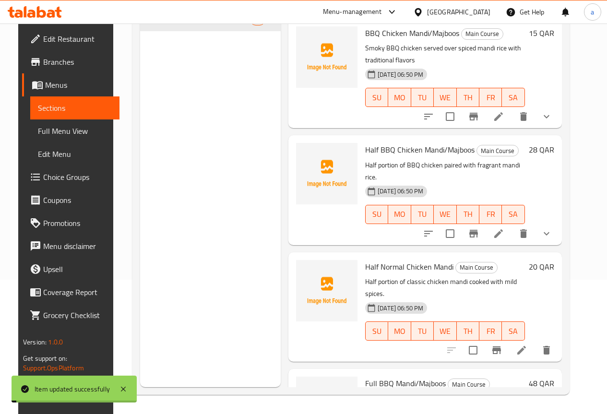
scroll to position [134, 0]
click at [57, 171] on span "Choice Groups" at bounding box center [77, 177] width 69 height 12
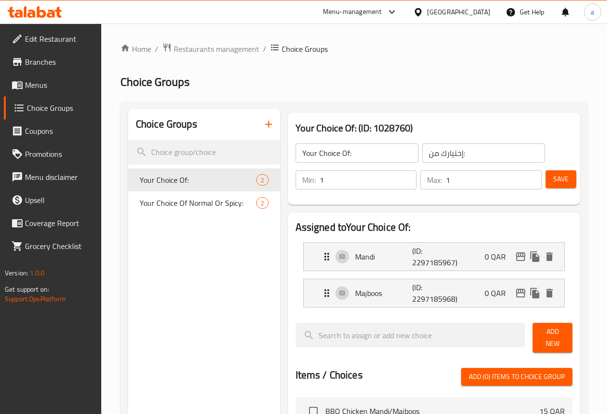
click at [263, 123] on icon "button" at bounding box center [269, 125] width 12 height 12
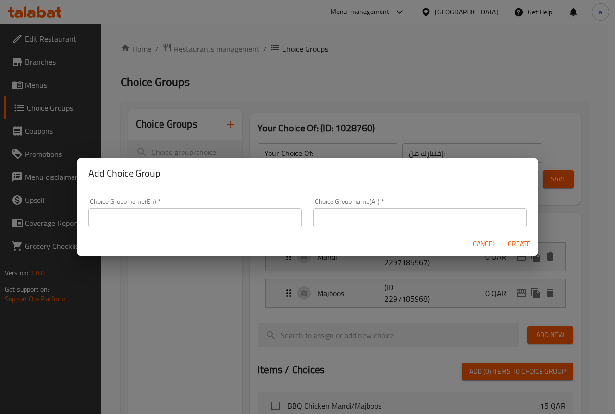
click at [229, 225] on input "text" at bounding box center [194, 217] width 213 height 19
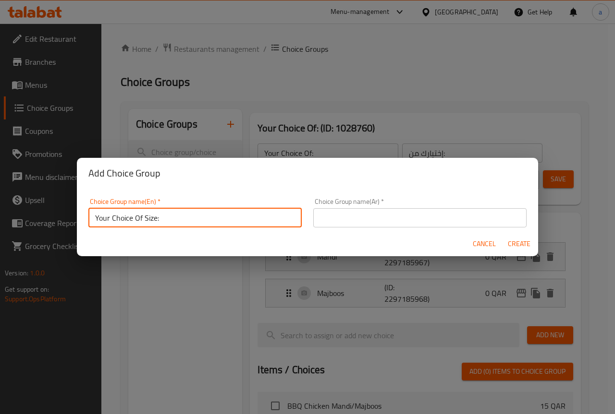
type input "Your Choice Of Size:"
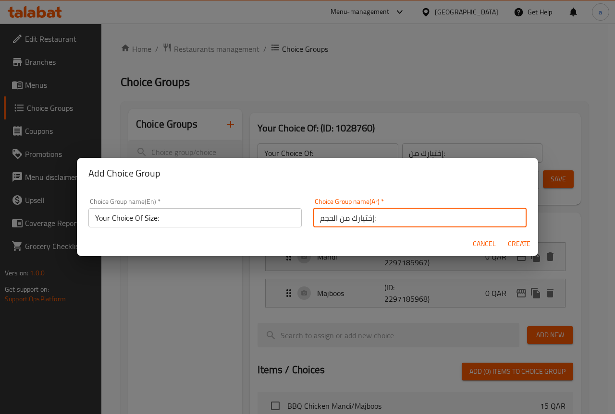
type input "إختيارك من الحجم:"
click at [514, 251] on button "Create" at bounding box center [518, 244] width 31 height 18
type input "Your Choice Of Size:"
type input "إختيارك من الحجم:"
type input "0"
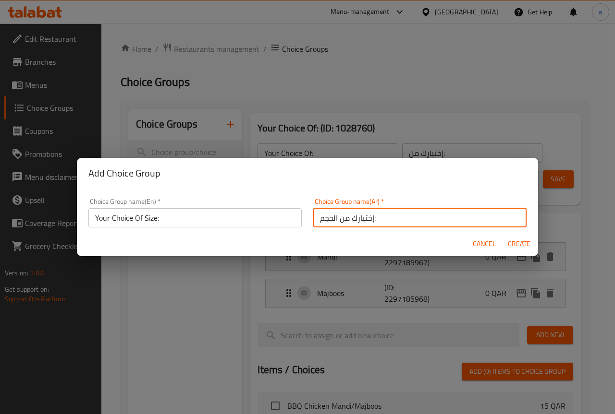
type input "0"
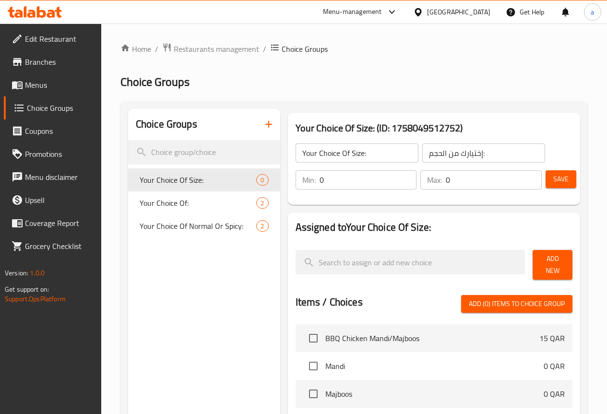
drag, startPoint x: 342, startPoint y: 178, endPoint x: 199, endPoint y: 198, distance: 144.4
click at [200, 198] on div "Choice Groups Your Choice Of Size: 0 Your Choice Of: 2 Your Choice Of Normal Or…" at bounding box center [356, 378] width 456 height 539
type input "1"
click at [357, 195] on div "Min: 1 ​ Max: 0 ​ Save" at bounding box center [432, 180] width 285 height 31
type input "1"
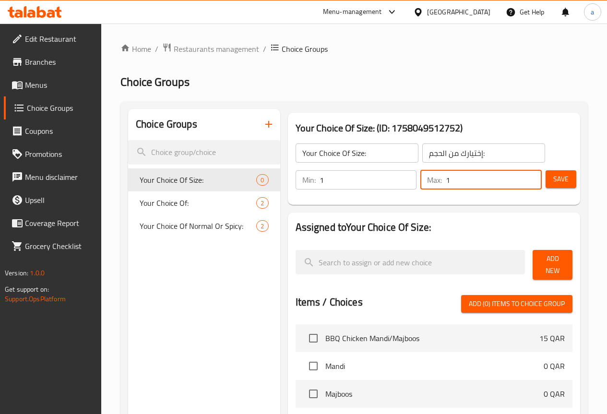
click at [559, 179] on span "Save" at bounding box center [561, 179] width 15 height 12
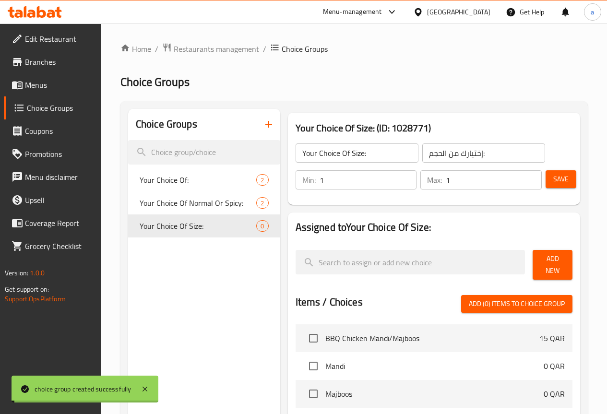
click at [553, 262] on span "Add New" at bounding box center [553, 265] width 24 height 24
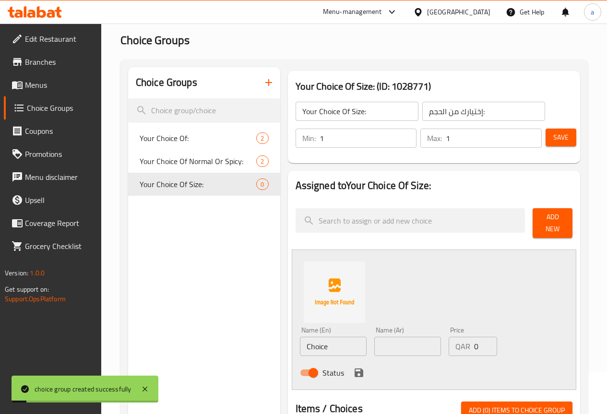
scroll to position [96, 0]
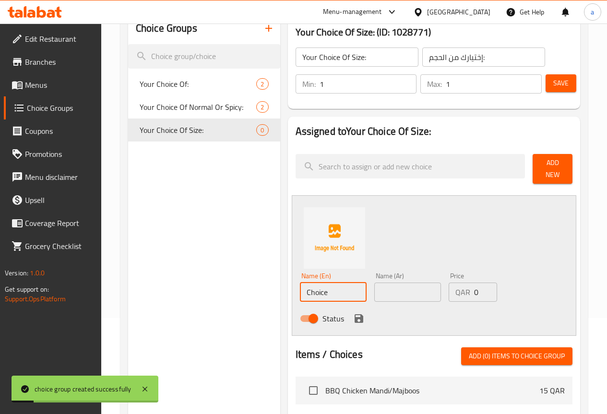
click at [310, 288] on input "Choice" at bounding box center [333, 292] width 67 height 19
type input "s"
type input "Medium"
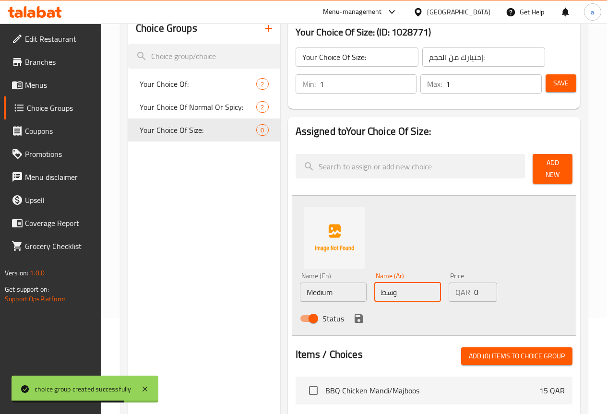
type input "وسط"
drag, startPoint x: 468, startPoint y: 291, endPoint x: 613, endPoint y: 327, distance: 149.8
click at [415, 303] on div "Name (En) Medium Name (En) Name (Ar) وسط Name (Ar) Price QAR 0 Price Status" at bounding box center [408, 300] width 224 height 63
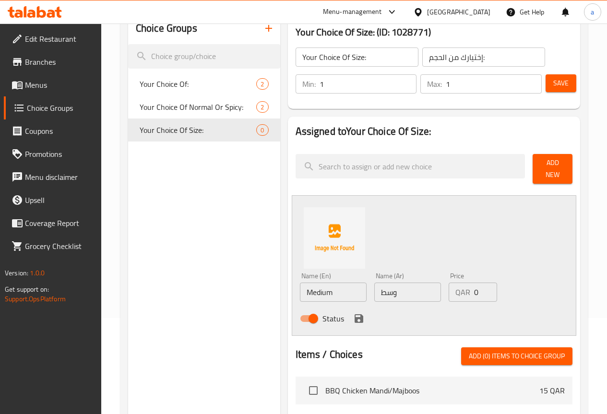
click at [474, 289] on input "0" at bounding box center [485, 292] width 23 height 19
type input "50"
click at [355, 315] on icon "save" at bounding box center [359, 319] width 9 height 9
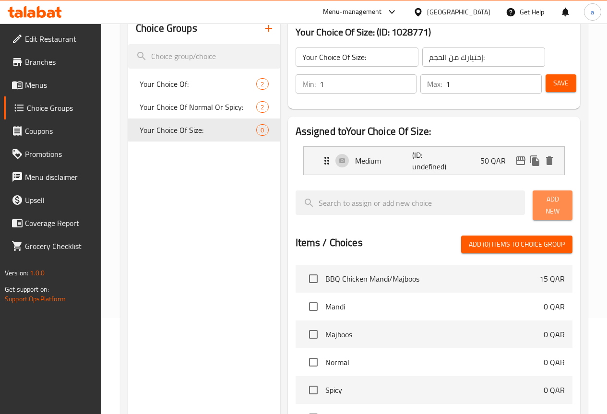
click at [546, 203] on span "Add New" at bounding box center [553, 206] width 24 height 24
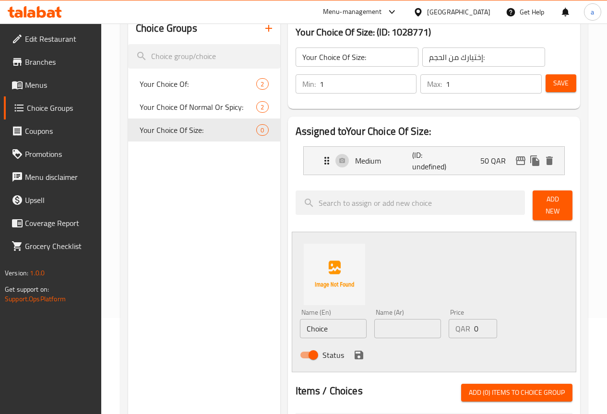
click at [330, 327] on input "Choice" at bounding box center [333, 328] width 67 height 19
click at [329, 327] on input "Choice" at bounding box center [333, 328] width 67 height 19
type input "Large"
type input "كبير"
type input "100"
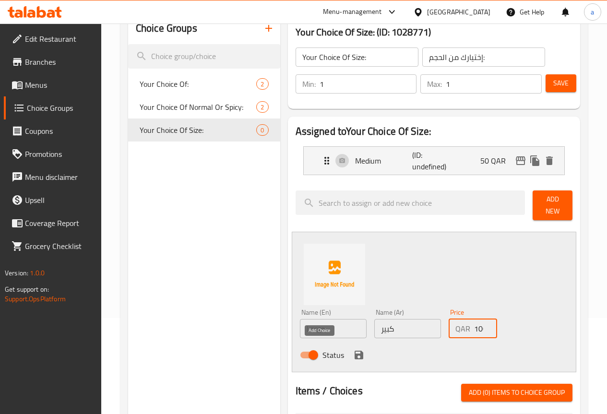
click at [355, 351] on icon "save" at bounding box center [359, 355] width 9 height 9
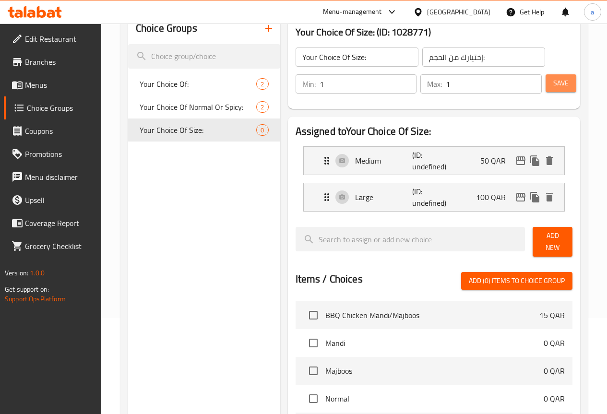
click at [560, 89] on button "Save" at bounding box center [561, 83] width 31 height 18
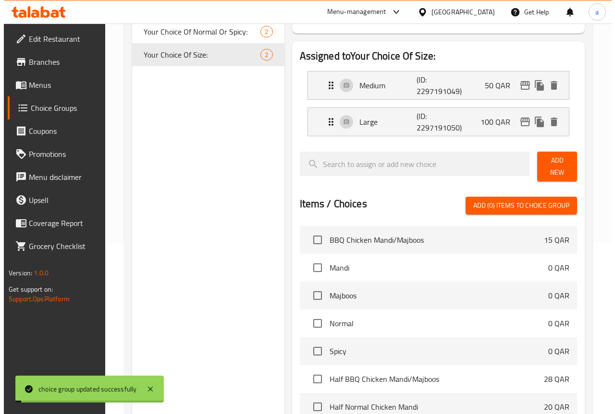
scroll to position [328, 0]
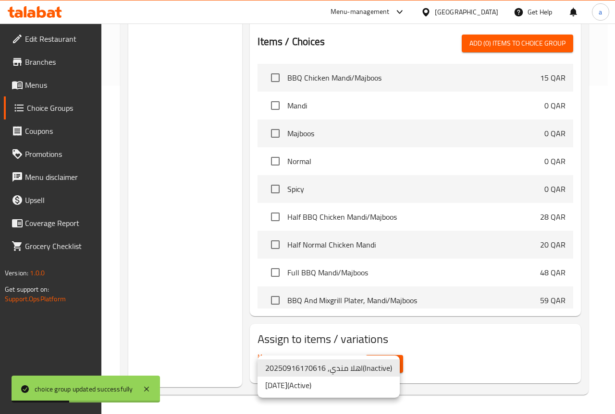
click at [339, 388] on li "16/9/2025 ( Active )" at bounding box center [328, 385] width 142 height 17
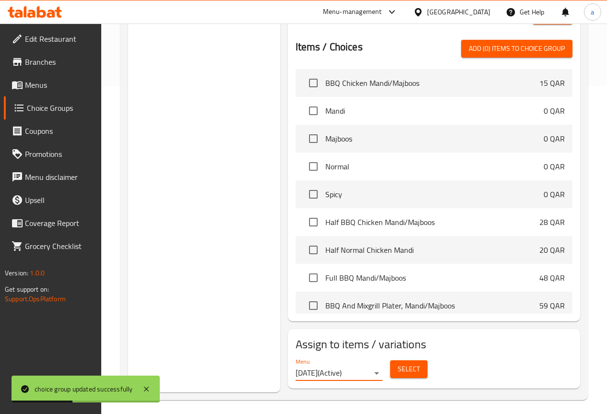
click at [398, 368] on span "Select" at bounding box center [409, 370] width 22 height 12
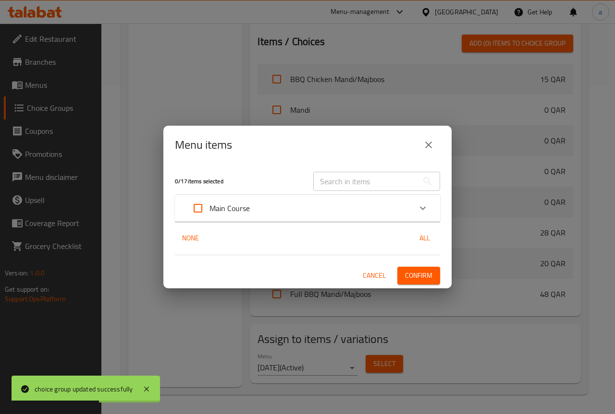
click at [340, 214] on div "Main Course" at bounding box center [298, 208] width 225 height 23
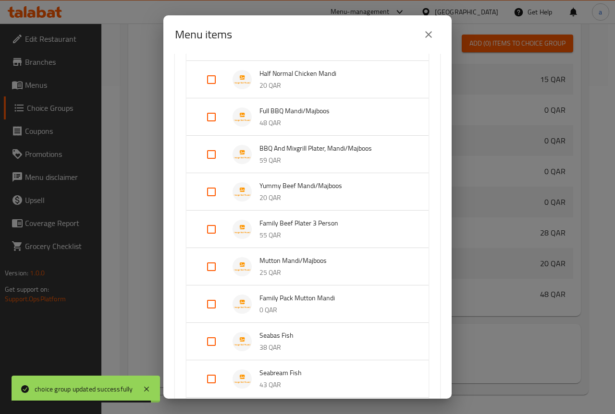
scroll to position [192, 0]
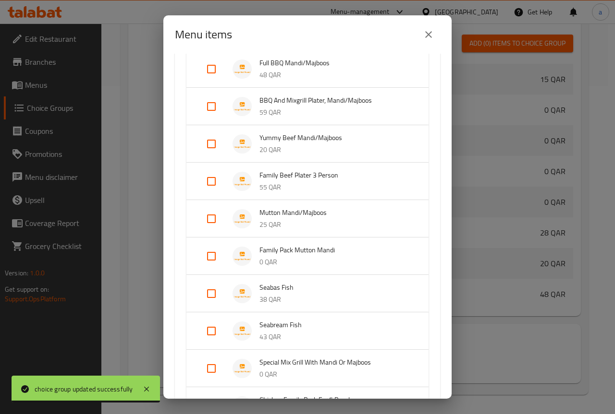
click at [211, 256] on input "Expand" at bounding box center [211, 256] width 23 height 23
checkbox input "true"
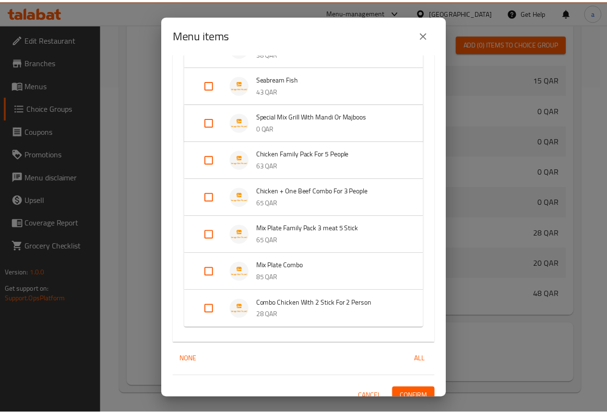
scroll to position [465, 0]
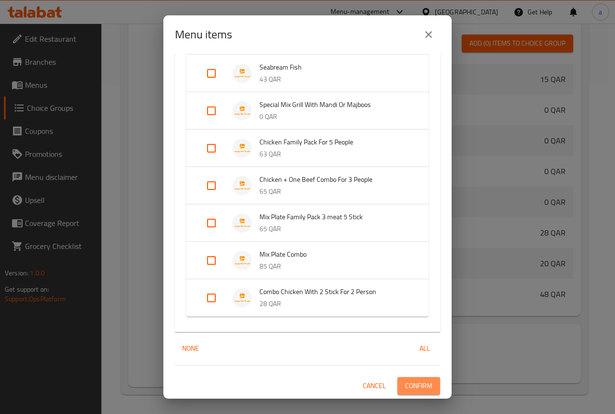
click at [413, 384] on span "Confirm" at bounding box center [418, 386] width 27 height 12
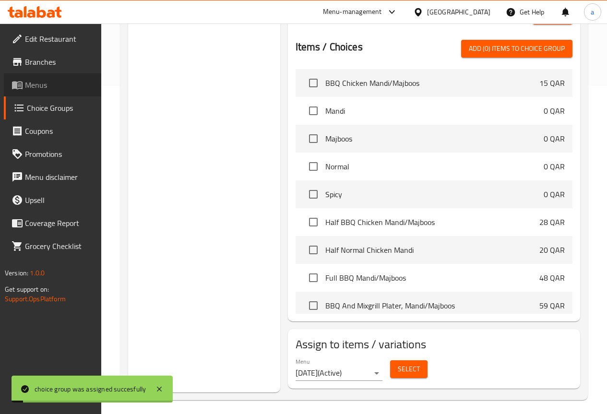
click at [59, 82] on span "Menus" at bounding box center [59, 85] width 69 height 12
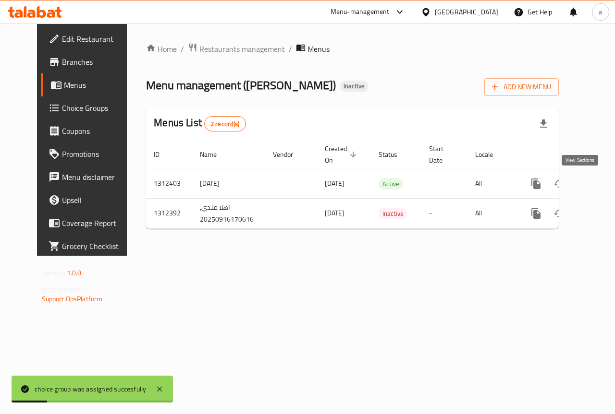
click at [594, 184] on link "enhanced table" at bounding box center [605, 183] width 23 height 23
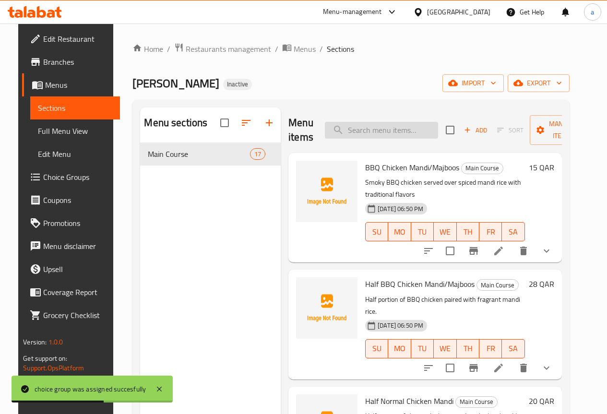
click at [361, 135] on input "search" at bounding box center [381, 130] width 113 height 17
paste input "Seabream Fish"
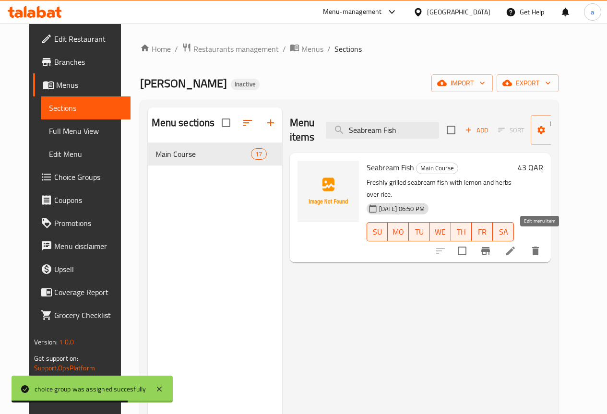
type input "Seabream Fish"
click at [517, 245] on icon at bounding box center [511, 251] width 12 height 12
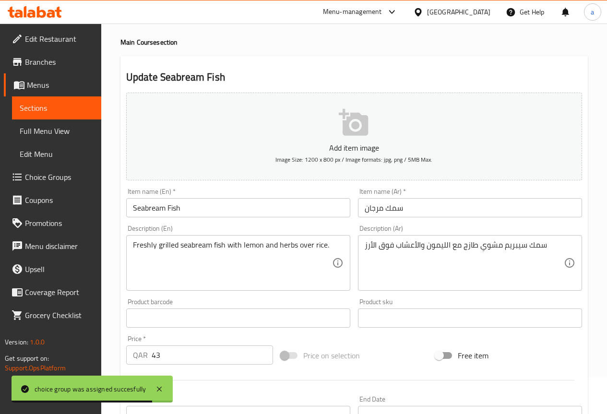
scroll to position [48, 0]
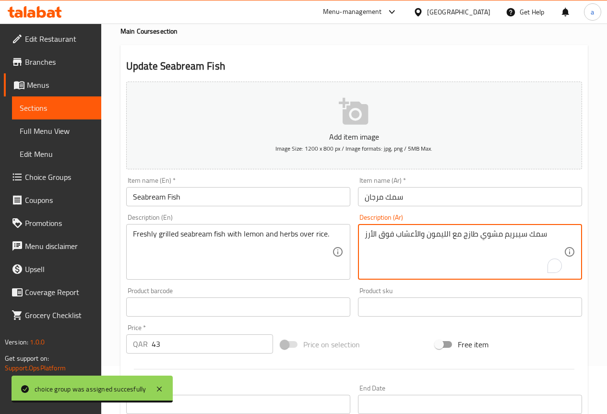
click at [474, 234] on textarea "سمك سيبريم مشوي طازج مع الليمون والأعشاب فوق الأرز" at bounding box center [464, 253] width 199 height 46
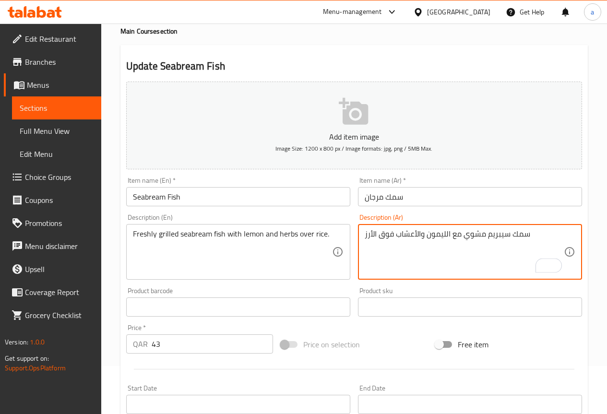
click at [488, 236] on textarea "سمك سيبريم مشوي مع الليمون والأعشاب فوق الأرز" at bounding box center [464, 253] width 199 height 46
paste textarea "طازج"
click at [502, 234] on textarea "سمك سيبريمطازج مشوي مع الليمون والأعشاب فوق الأرز" at bounding box center [464, 253] width 199 height 46
click at [496, 250] on textarea "سمك سيبريم طازج مشوي مع الليمون والأعشاب فوق الأرز" at bounding box center [464, 253] width 199 height 46
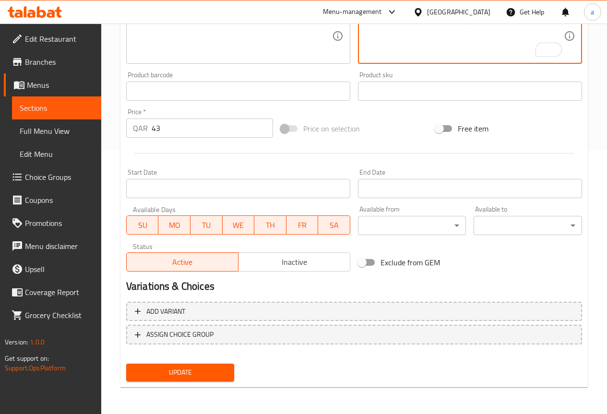
type textarea "سمك سيبريم طازج مشوي مع الليمون والأعشاب فوق الأرز"
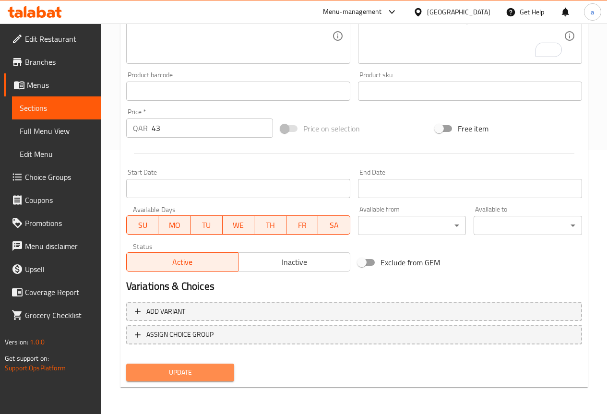
click at [200, 370] on span "Update" at bounding box center [180, 373] width 93 height 12
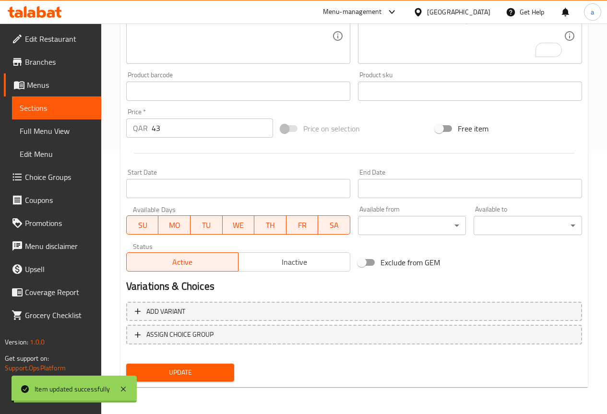
click at [51, 108] on span "Sections" at bounding box center [57, 108] width 74 height 12
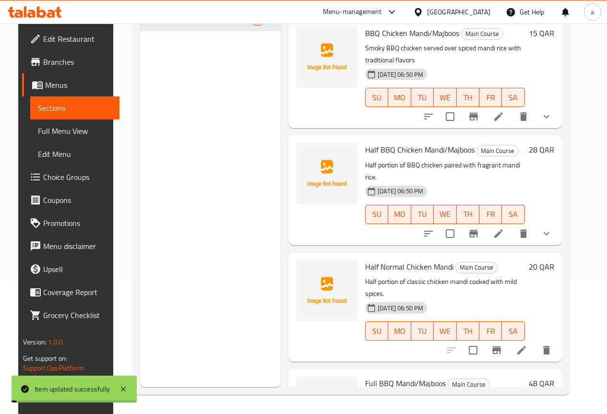
scroll to position [134, 0]
click at [56, 176] on span "Choice Groups" at bounding box center [77, 177] width 69 height 12
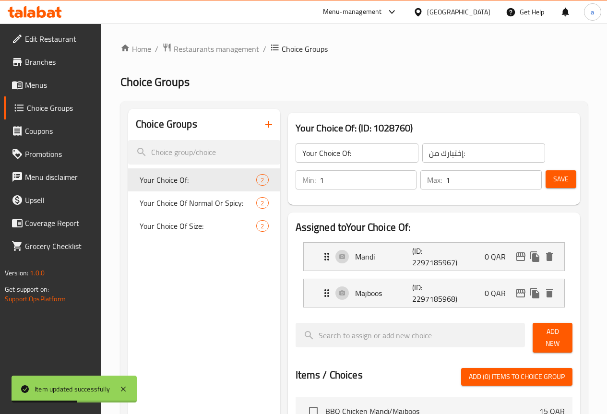
click at [263, 130] on icon "button" at bounding box center [269, 125] width 12 height 12
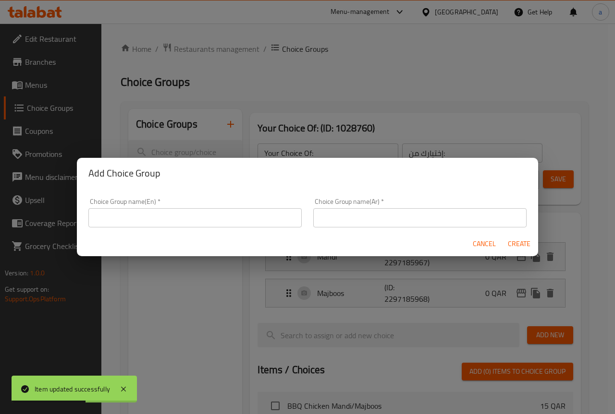
click at [226, 214] on input "text" at bounding box center [194, 217] width 213 height 19
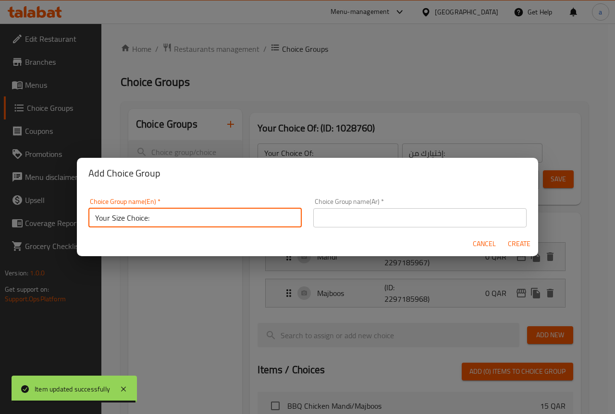
type input "Your Size Choice:"
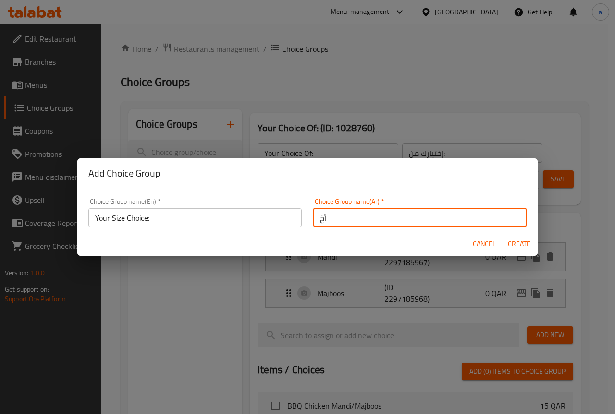
type input "أ"
click at [189, 228] on div "Choice Group name(En)   * Your Size Choice: Choice Group name(En) *" at bounding box center [195, 213] width 225 height 41
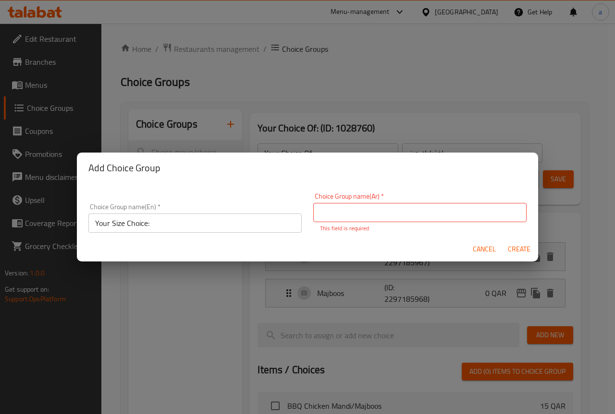
click at [187, 224] on input "Your Size Choice:" at bounding box center [194, 223] width 213 height 19
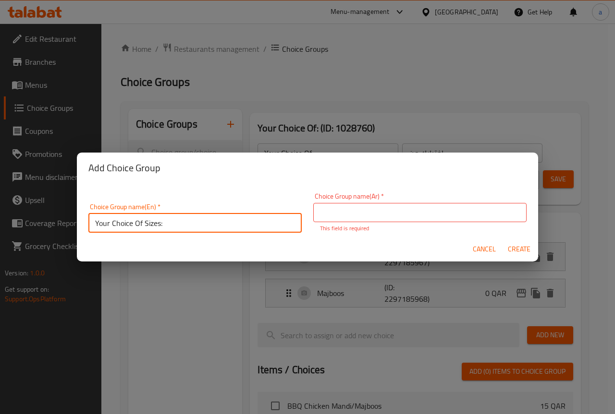
type input "Your Choice Of Sizes:"
click at [341, 203] on input "text" at bounding box center [419, 212] width 213 height 19
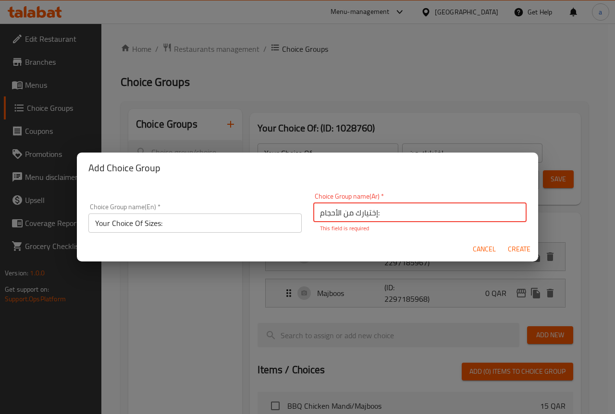
type input "إختيارك من الأحجام:"
click at [511, 250] on span "Create" at bounding box center [518, 249] width 23 height 12
type input "Your Choice Of Sizes:"
type input "إختيارك من الأحجام:"
type input "0"
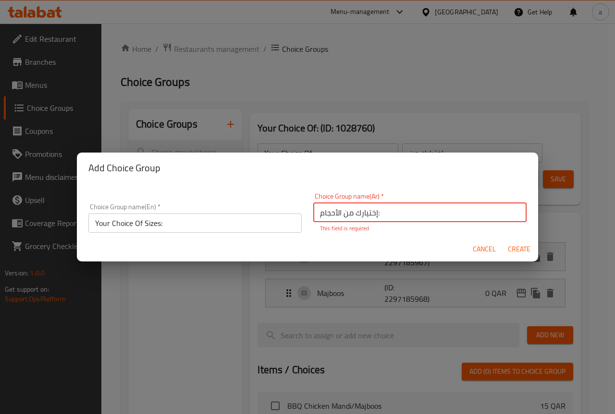
type input "0"
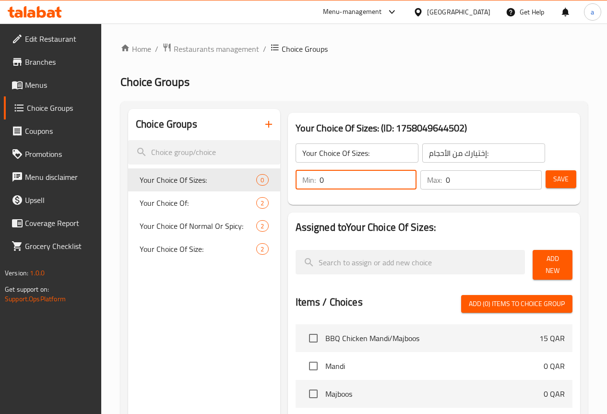
click at [290, 182] on div "Min: 0 ​ Max: 0 ​ Save" at bounding box center [432, 180] width 285 height 31
type input "1"
drag, startPoint x: 436, startPoint y: 184, endPoint x: 378, endPoint y: 191, distance: 58.5
click at [378, 191] on div "Min: 1 ​ Max: 0 ​" at bounding box center [419, 180] width 254 height 27
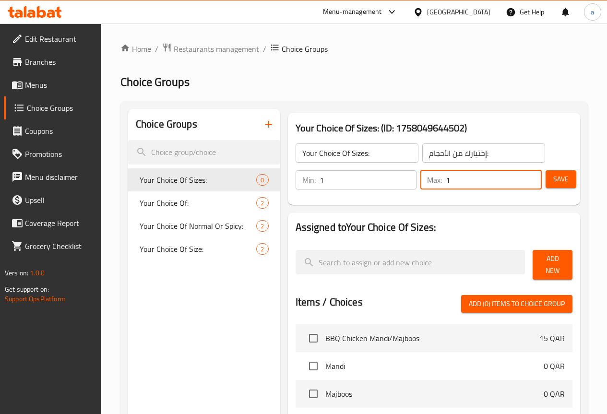
type input "1"
click at [554, 183] on span "Save" at bounding box center [561, 179] width 15 height 12
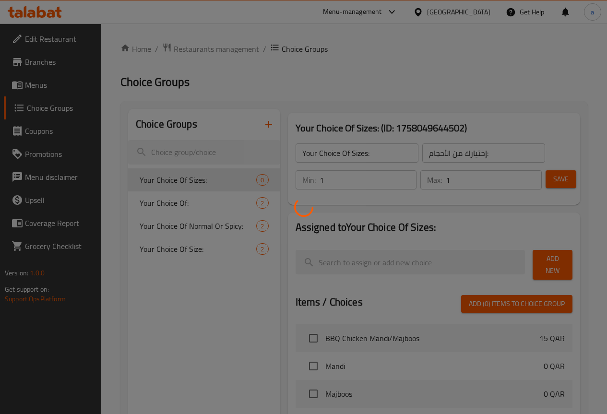
scroll to position [48, 0]
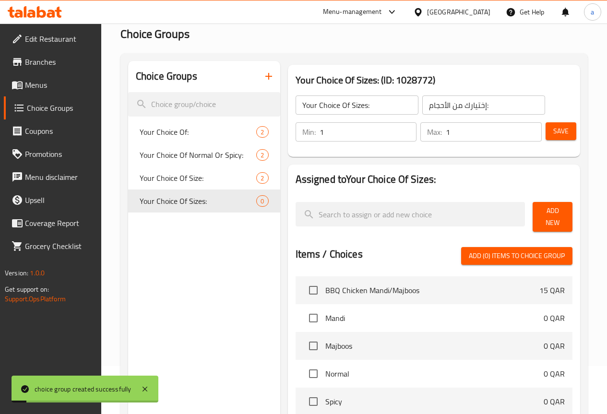
click at [541, 214] on span "Add New" at bounding box center [553, 217] width 24 height 24
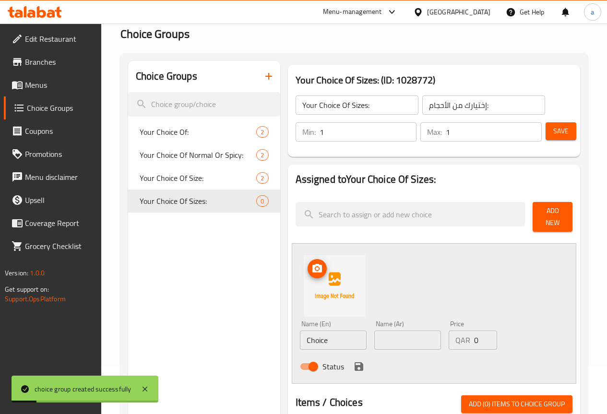
scroll to position [96, 0]
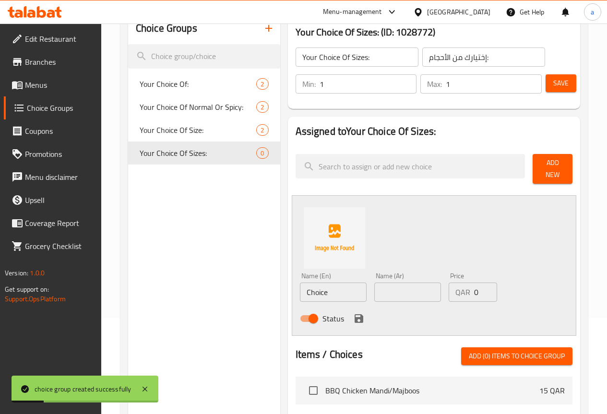
click at [310, 283] on input "Choice" at bounding box center [333, 292] width 67 height 19
type input "L"
type input "Small"
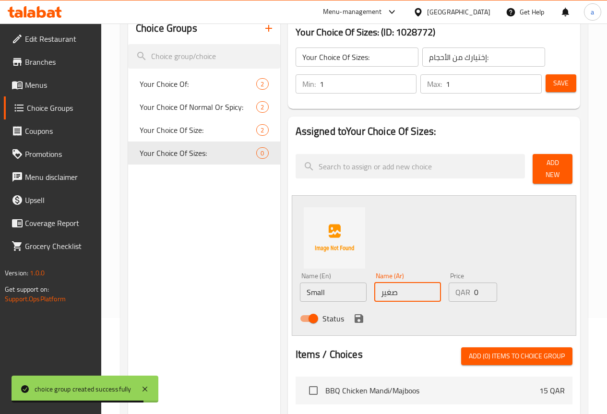
type input "صغير"
drag, startPoint x: 462, startPoint y: 288, endPoint x: 411, endPoint y: 293, distance: 51.2
click at [412, 295] on div "Name (En) Small Name (En) Name (Ar) صغير Name (Ar) Price QAR 0 Price Status" at bounding box center [408, 300] width 224 height 63
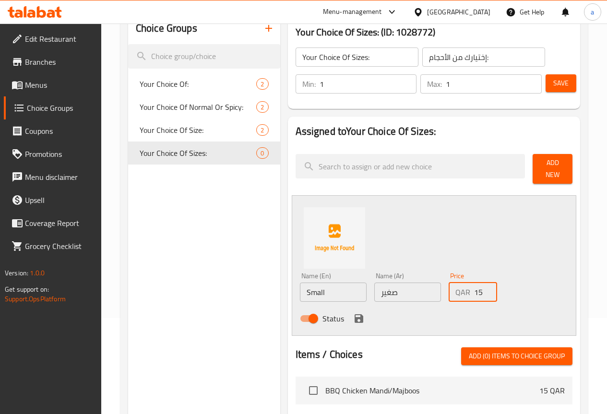
type input "15"
click at [353, 316] on icon "save" at bounding box center [359, 319] width 12 height 12
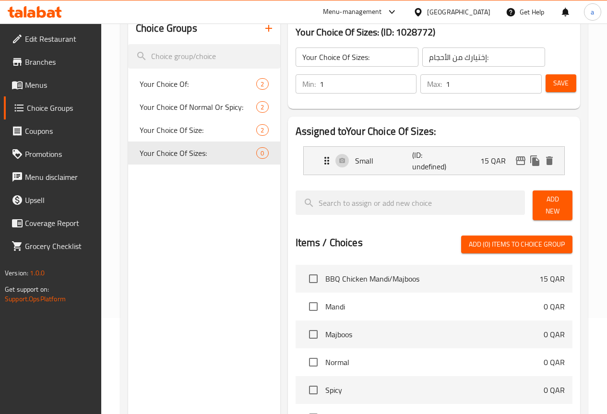
click at [533, 197] on button "Add New" at bounding box center [553, 206] width 40 height 30
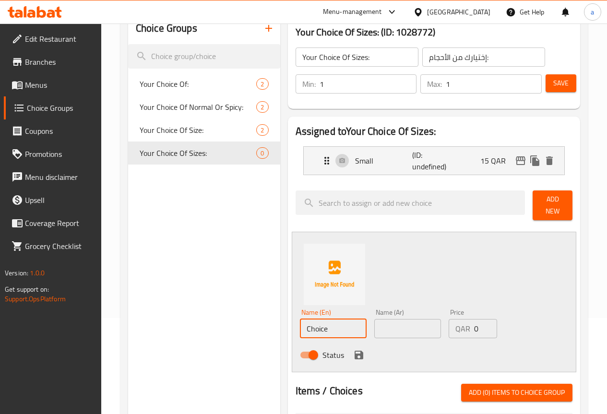
click at [300, 321] on input "Choice" at bounding box center [333, 328] width 67 height 19
type input "Medium"
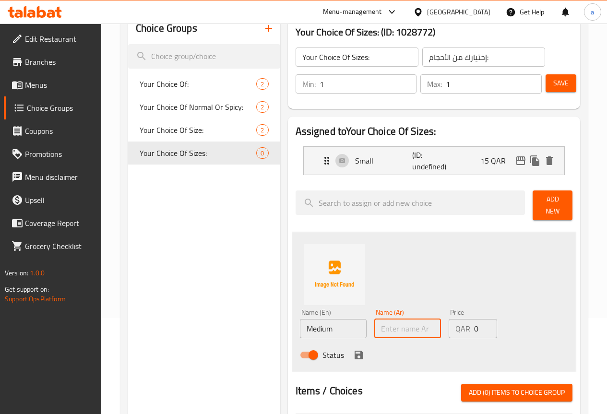
type input "م"
type input "وسط"
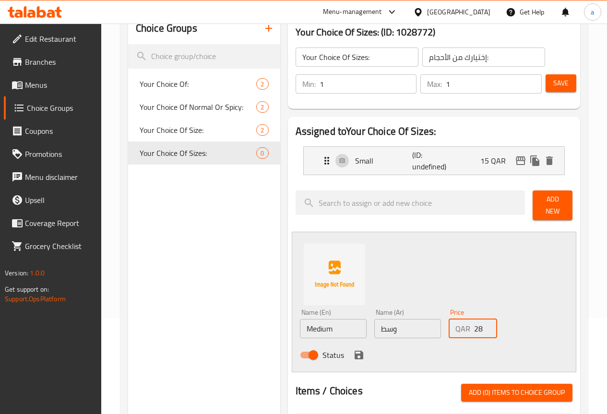
type input "28"
click at [355, 351] on icon "save" at bounding box center [359, 355] width 9 height 9
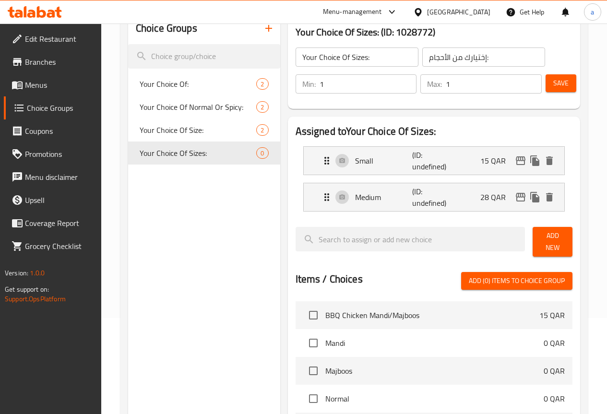
click at [533, 239] on button "Add New" at bounding box center [553, 242] width 40 height 30
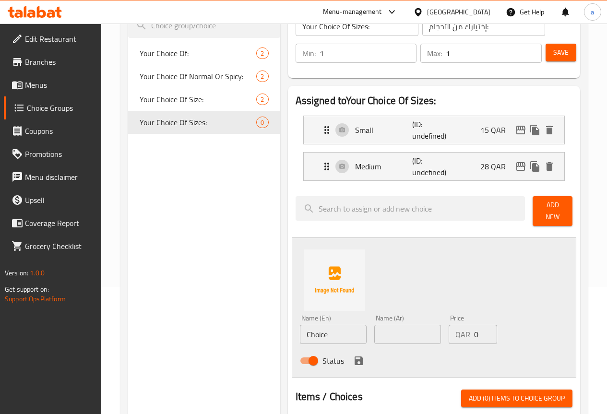
scroll to position [144, 0]
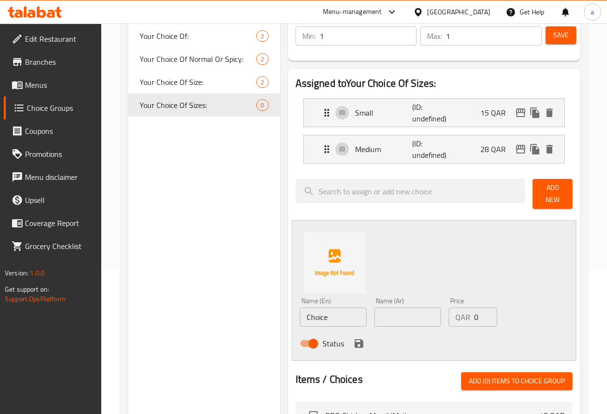
click at [306, 308] on input "Choice" at bounding box center [333, 317] width 67 height 19
type input "Large"
type input "كبير"
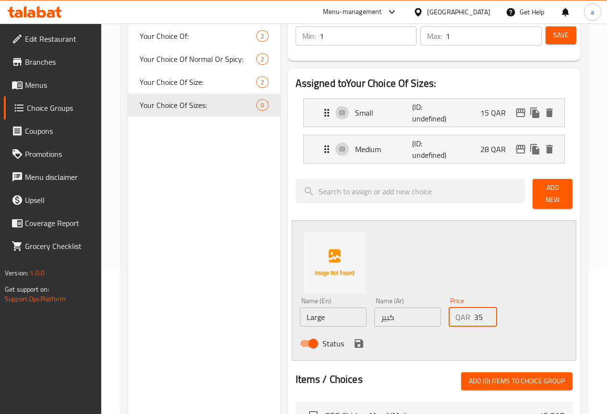
type input "35"
click at [353, 344] on icon "save" at bounding box center [359, 344] width 12 height 12
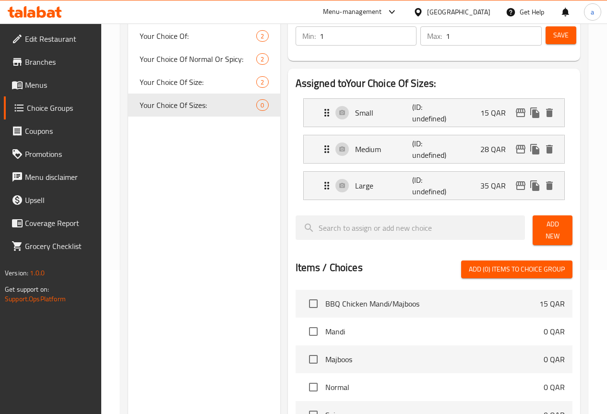
click at [545, 221] on span "Add New" at bounding box center [553, 230] width 24 height 24
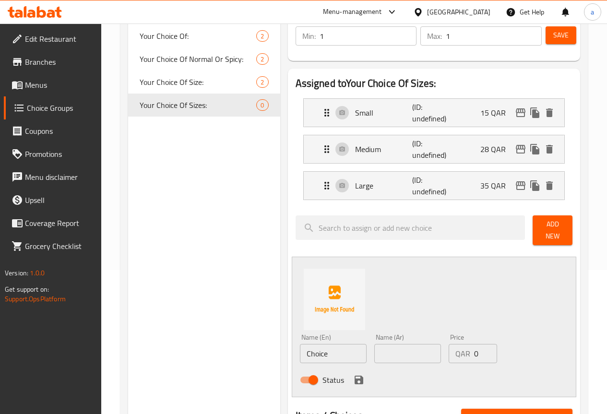
click at [300, 344] on input "Choice" at bounding box center [333, 353] width 67 height 19
type input "X Large"
type input "إكس لارج"
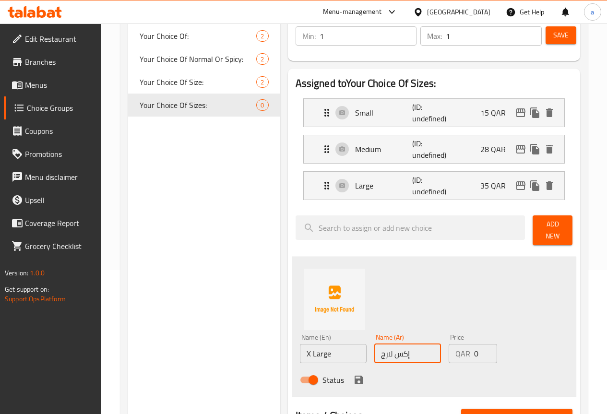
click at [456, 350] on p "QAR" at bounding box center [463, 354] width 15 height 12
click at [474, 350] on input "0" at bounding box center [485, 353] width 23 height 19
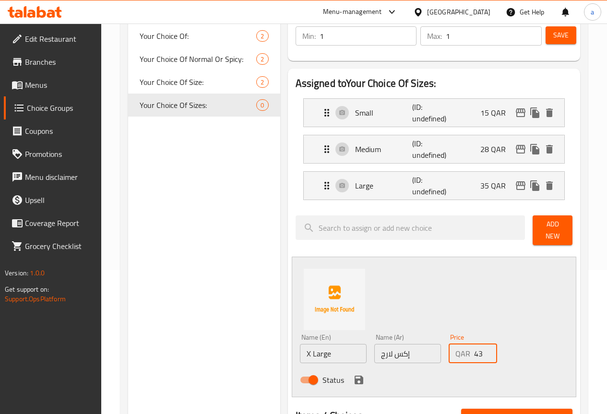
type input "43"
click at [348, 376] on div "Status" at bounding box center [408, 380] width 224 height 26
click at [353, 375] on icon "save" at bounding box center [359, 381] width 12 height 12
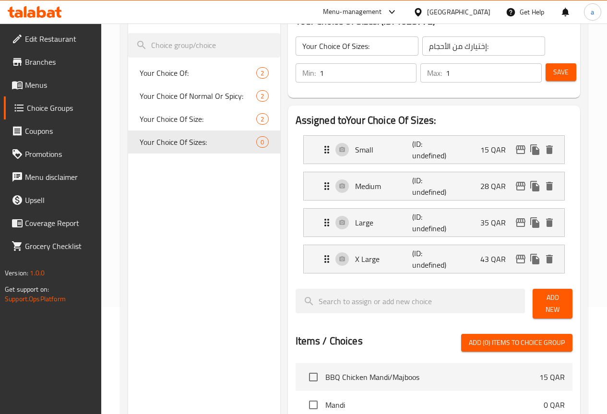
scroll to position [0, 0]
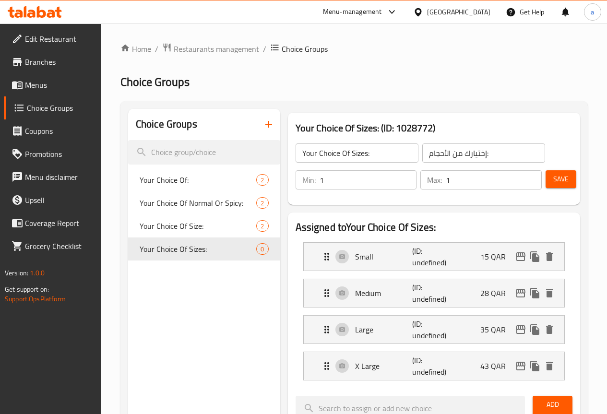
click at [557, 171] on button "Save" at bounding box center [561, 179] width 31 height 18
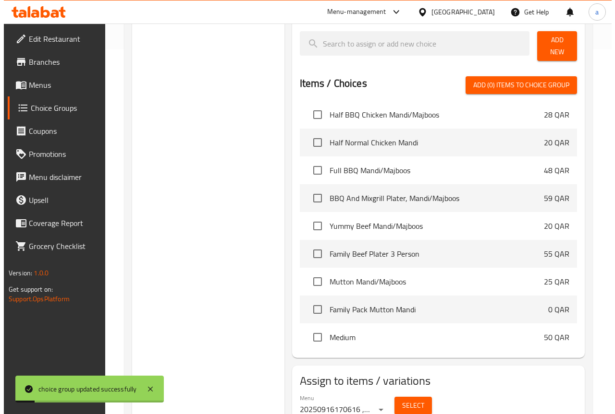
scroll to position [401, 0]
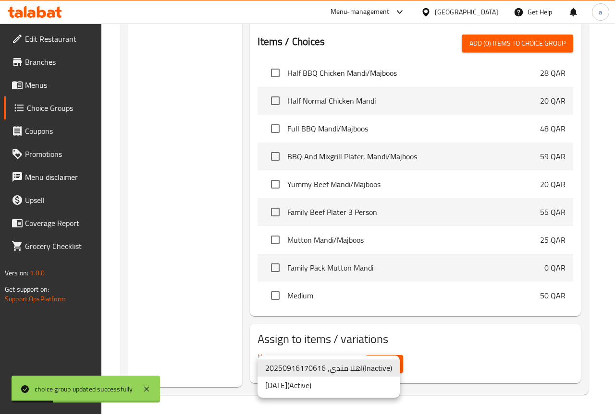
click at [343, 378] on li "16/9/2025 ( Active )" at bounding box center [328, 385] width 142 height 17
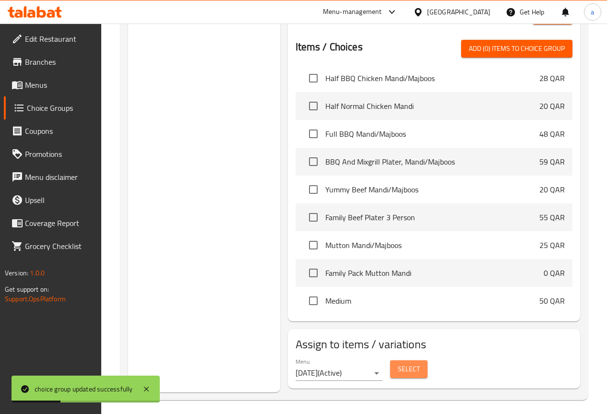
click at [390, 369] on button "Select" at bounding box center [408, 370] width 37 height 18
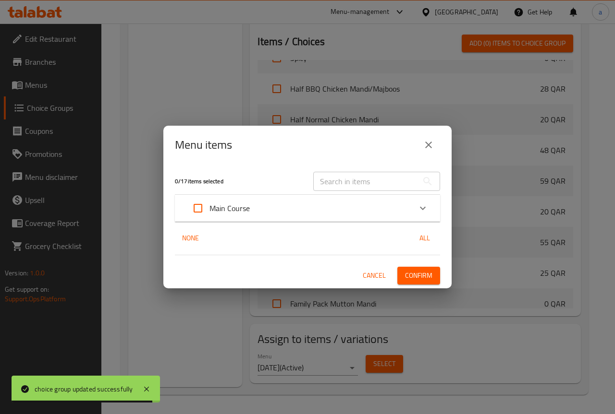
click at [324, 211] on div "Main Course" at bounding box center [298, 208] width 225 height 23
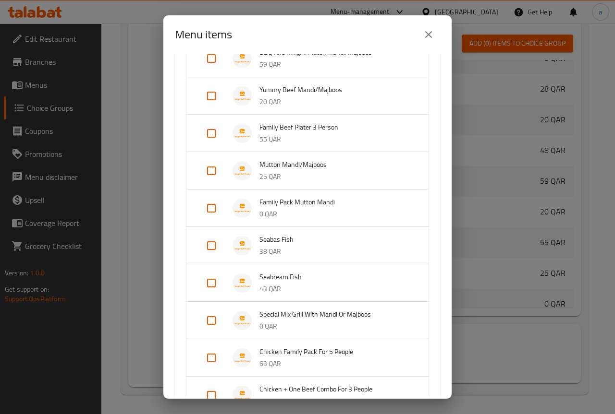
scroll to position [288, 0]
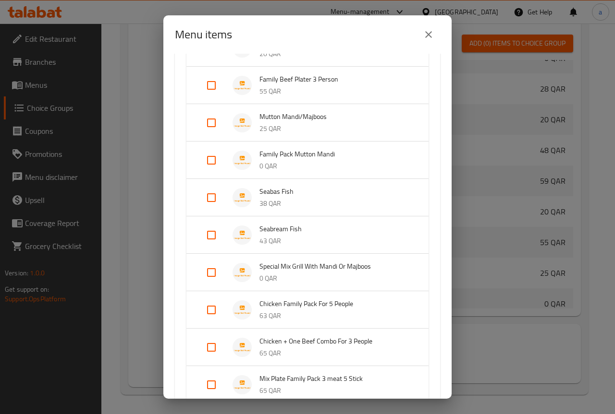
click at [212, 274] on input "Expand" at bounding box center [211, 272] width 23 height 23
checkbox input "true"
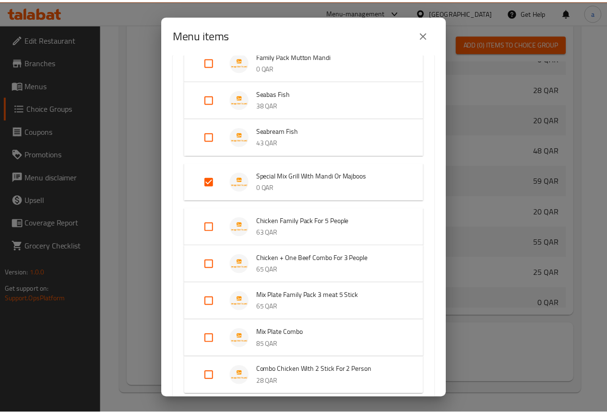
scroll to position [465, 0]
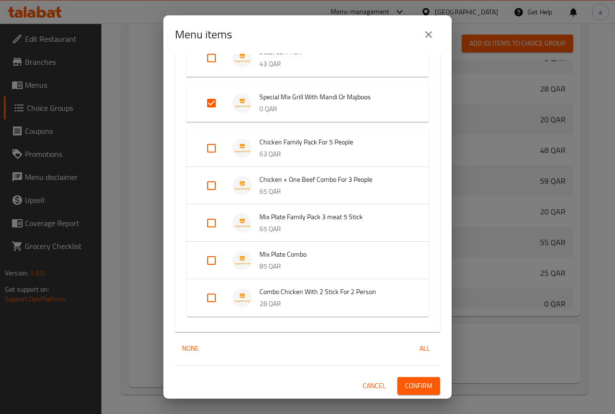
click at [408, 382] on span "Confirm" at bounding box center [418, 386] width 27 height 12
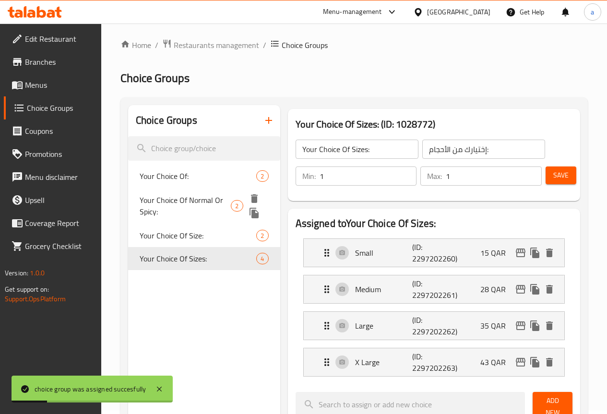
scroll to position [0, 0]
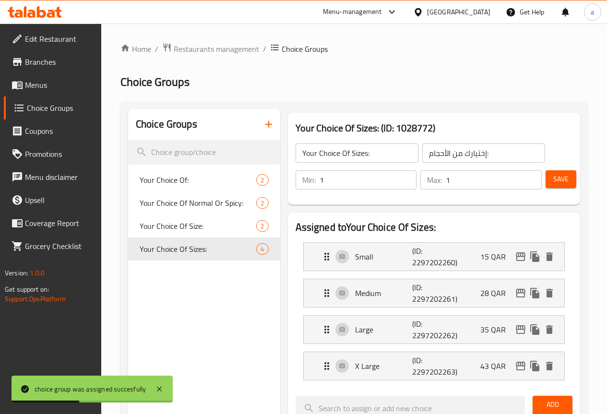
click at [53, 85] on span "Menus" at bounding box center [59, 85] width 69 height 12
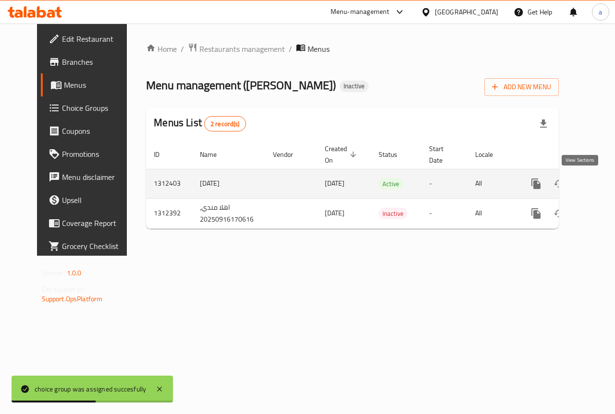
click at [601, 187] on icon "enhanced table" at bounding box center [605, 184] width 9 height 9
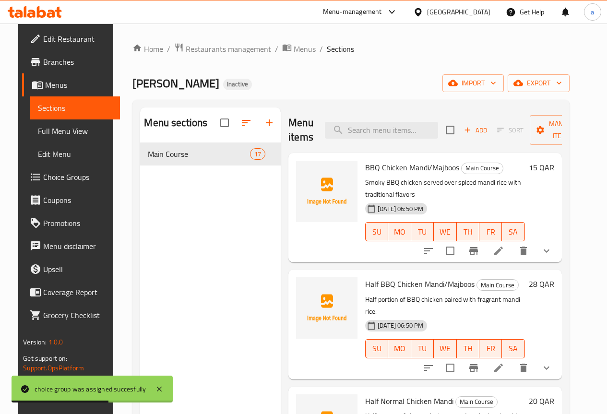
click at [69, 126] on span "Full Menu View" at bounding box center [75, 131] width 74 height 12
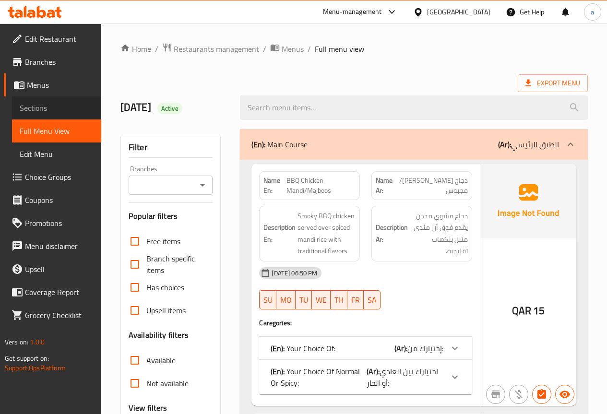
click at [75, 102] on link "Sections" at bounding box center [56, 108] width 89 height 23
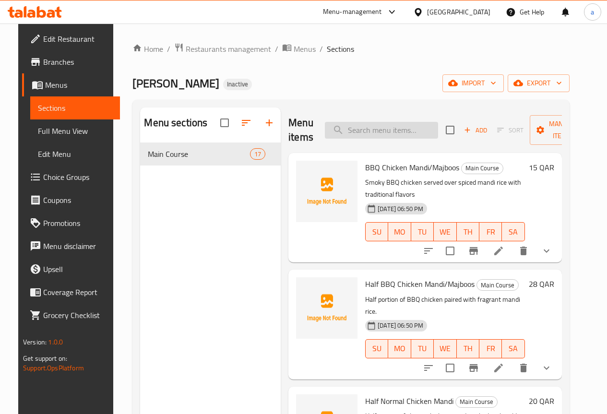
click at [382, 135] on input "search" at bounding box center [381, 130] width 113 height 17
paste input "Chicken + One Beef Combo For 3 People"
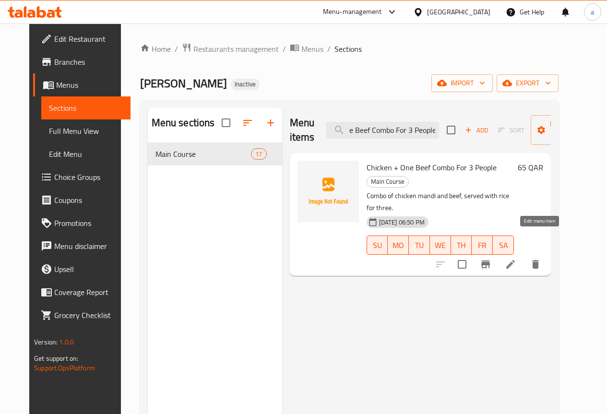
type input "Chicken + One Beef Combo For 3 People"
click at [517, 259] on icon at bounding box center [511, 265] width 12 height 12
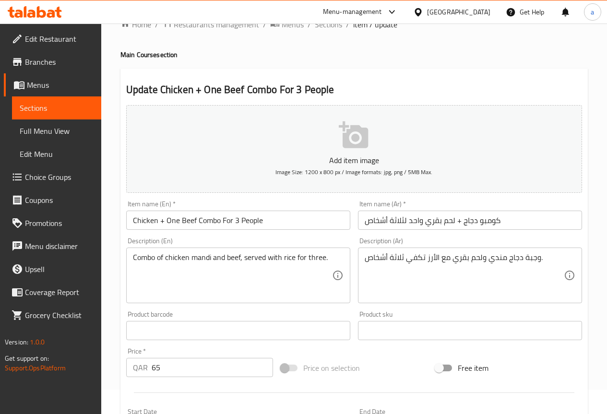
scroll to position [48, 0]
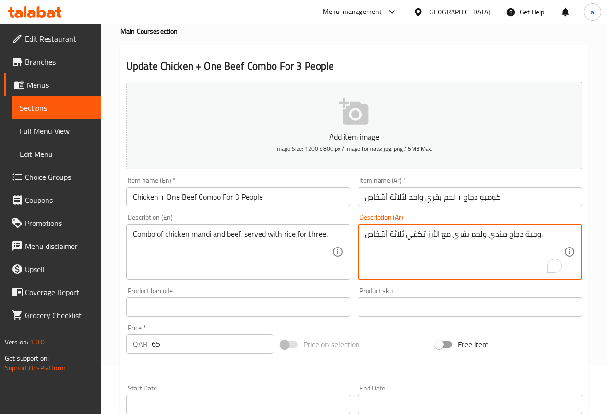
click at [452, 236] on textarea "وجبة دجاج مندي ولحم بقري مع الأرز تكفي ثلاثة أشخاص." at bounding box center [464, 253] width 199 height 46
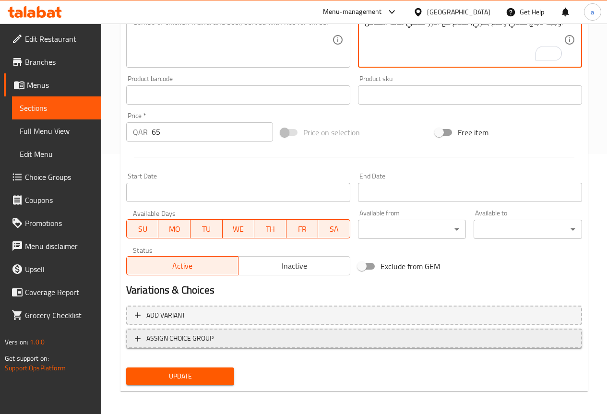
scroll to position [264, 0]
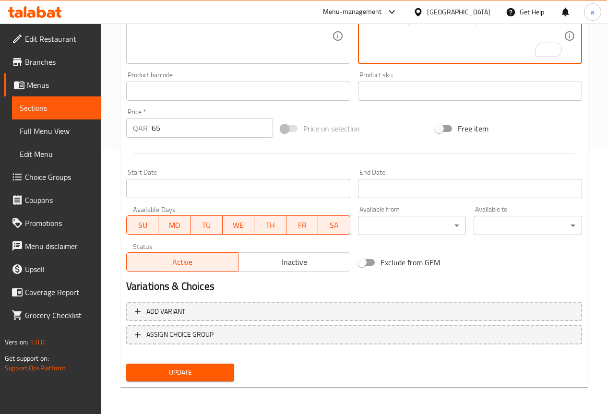
type textarea "وجبة دجاج مندي ولحم بقري, تقدم مع الأرز تكفي ثلاثة أشخاص."
click at [219, 369] on span "Update" at bounding box center [180, 373] width 93 height 12
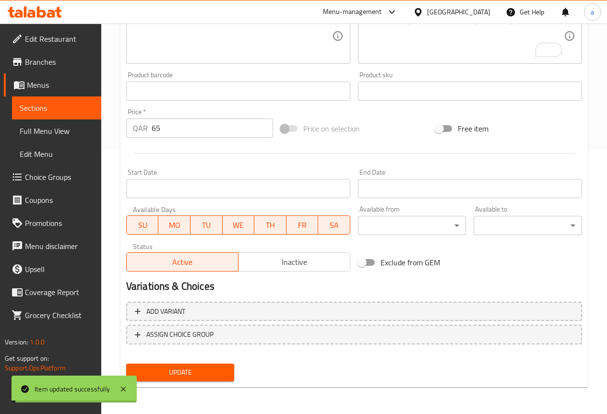
click at [61, 107] on span "Sections" at bounding box center [57, 108] width 74 height 12
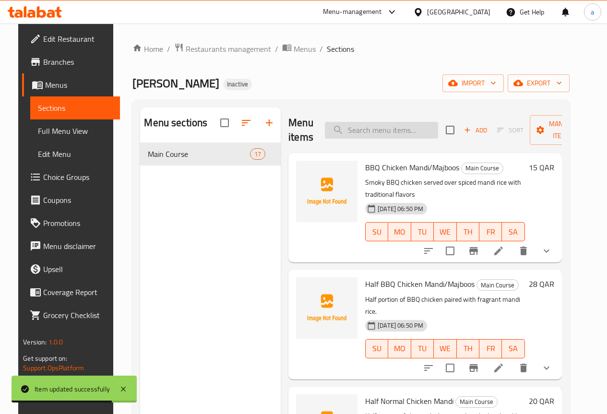
click at [370, 137] on input "search" at bounding box center [381, 130] width 113 height 17
paste input "Combo Chicken With 2 Stick For 2 Person"
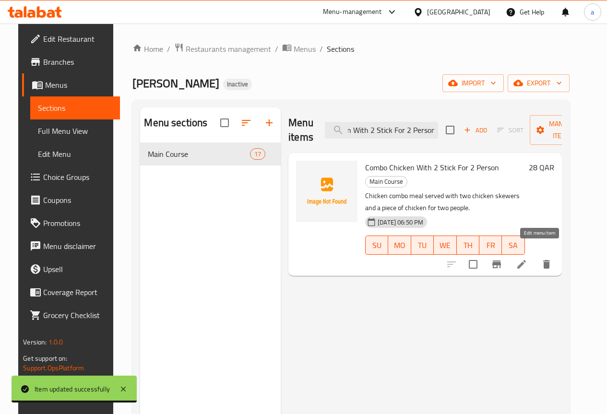
type input "Combo Chicken With 2 Stick For 2 Person"
click at [526, 260] on icon at bounding box center [522, 264] width 9 height 9
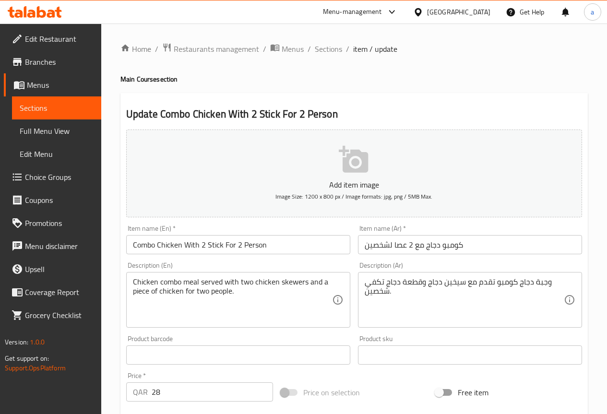
click at [400, 245] on input "كومبو دجاج مع 2 عصا لشخصين" at bounding box center [470, 244] width 224 height 19
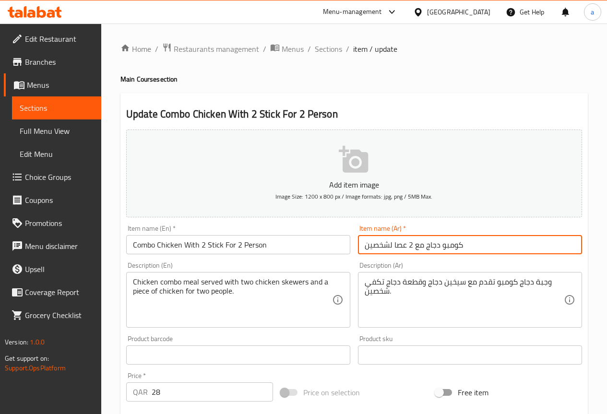
click at [400, 245] on input "كومبو دجاج مع 2 عصا لشخصين" at bounding box center [470, 244] width 224 height 19
type input "كومبو دجاج مع 2 ستيك لشخصين"
click at [356, 263] on div "Description (Ar) وجبة دجاج كومبو تقدم مع سيخين دجاج وقطعة دجاج تكفي شخصين. Desc…" at bounding box center [470, 294] width 232 height 73
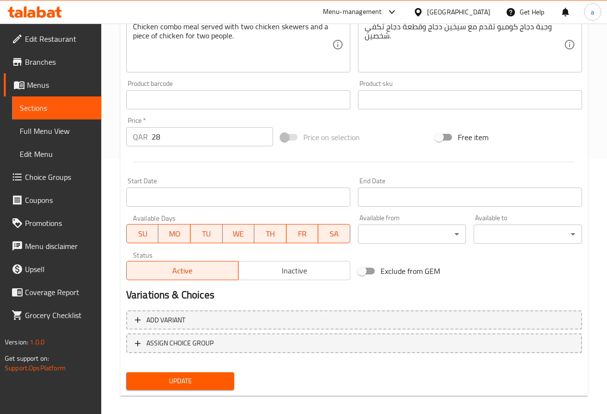
scroll to position [264, 0]
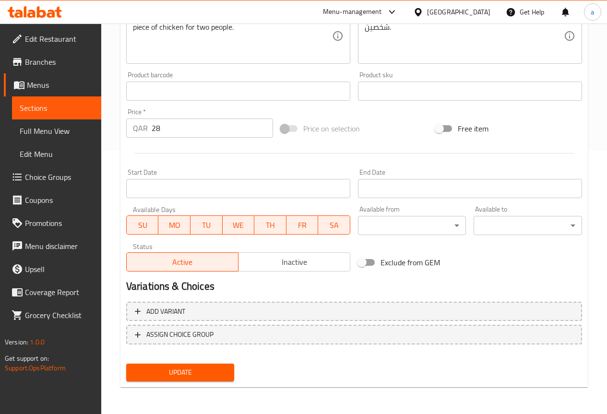
click at [213, 370] on span "Update" at bounding box center [180, 373] width 93 height 12
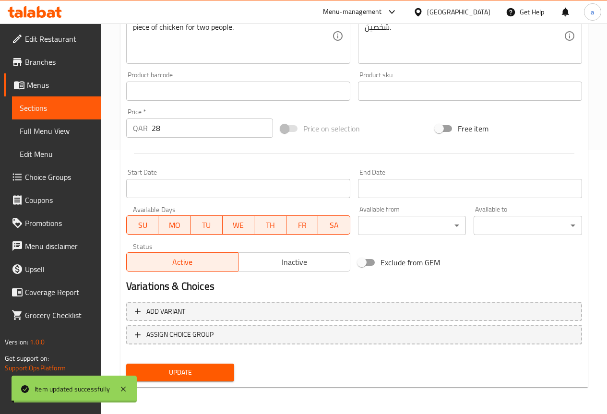
click at [76, 105] on span "Sections" at bounding box center [57, 108] width 74 height 12
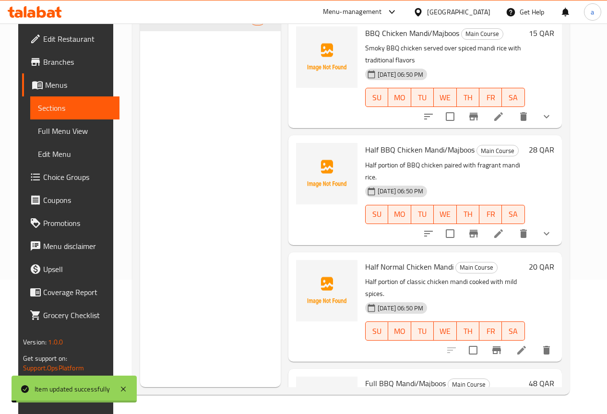
scroll to position [134, 0]
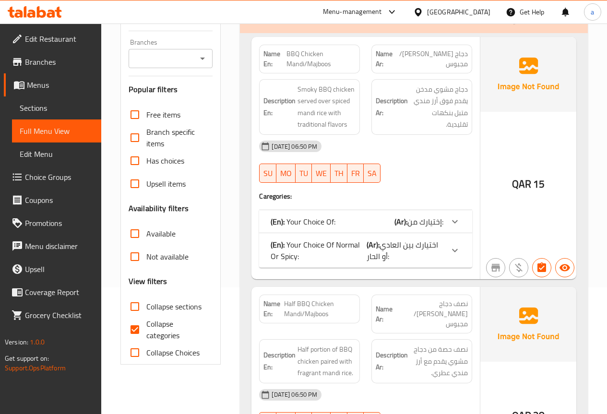
scroll to position [144, 0]
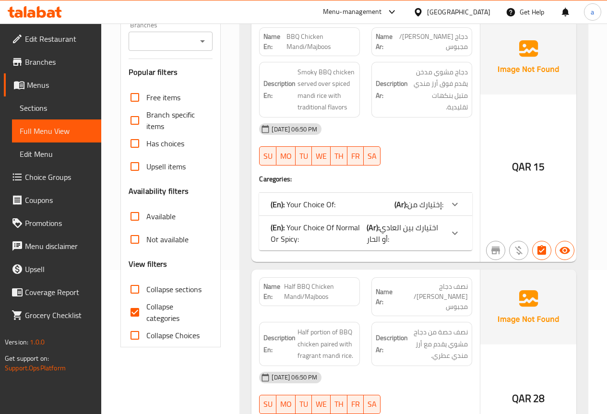
click at [166, 307] on span "Collapse categories" at bounding box center [175, 312] width 59 height 23
click at [146, 307] on input "Collapse categories" at bounding box center [134, 312] width 23 height 23
checkbox input "false"
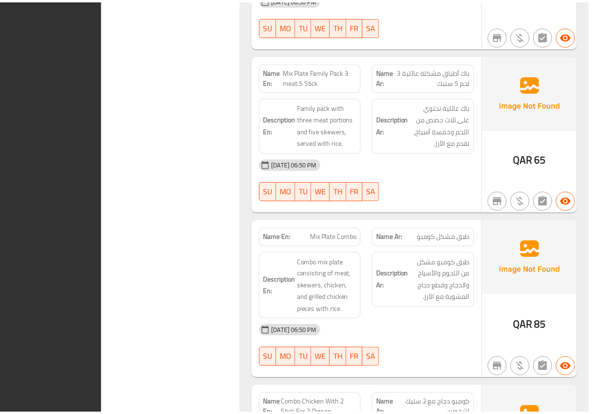
scroll to position [4279, 0]
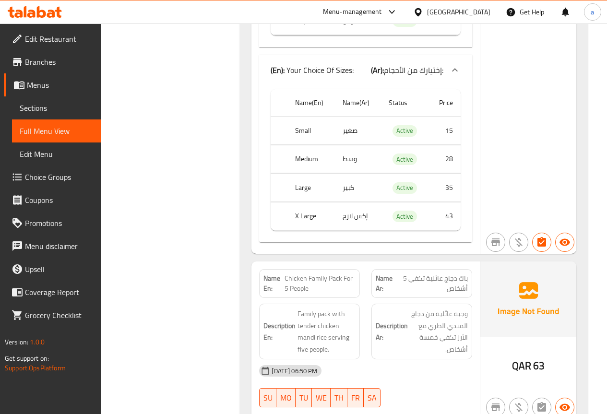
drag, startPoint x: 58, startPoint y: 104, endPoint x: 76, endPoint y: 14, distance: 91.7
click at [58, 104] on span "Sections" at bounding box center [57, 108] width 74 height 12
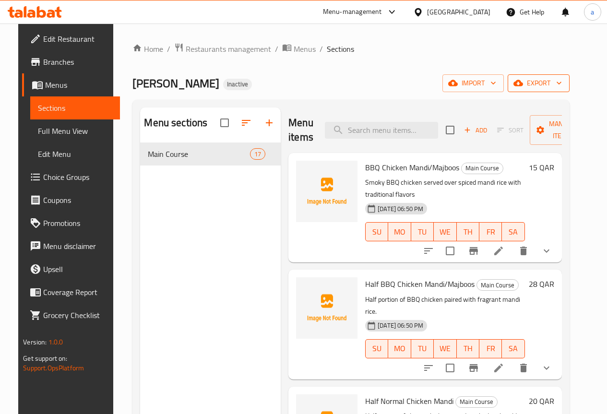
click at [523, 81] on icon "button" at bounding box center [519, 83] width 10 height 6
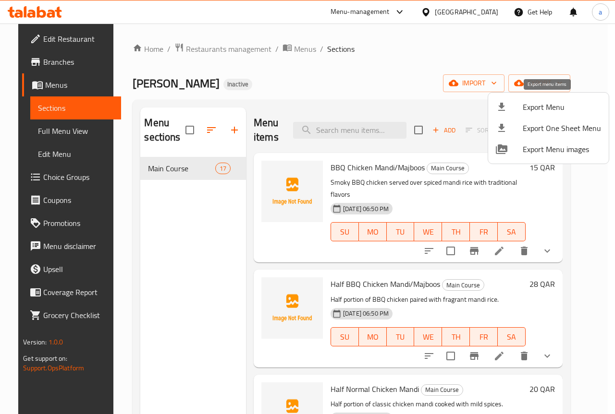
click at [539, 110] on span "Export Menu" at bounding box center [561, 107] width 78 height 12
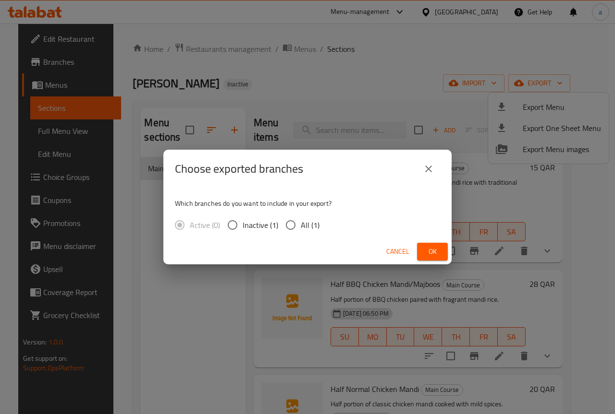
click at [291, 219] on input "All (1)" at bounding box center [290, 225] width 20 height 20
radio input "true"
click at [422, 251] on button "Ok" at bounding box center [432, 252] width 31 height 18
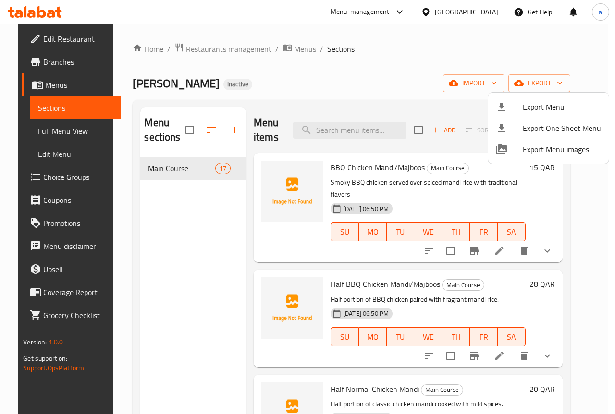
click at [48, 14] on div at bounding box center [307, 207] width 615 height 414
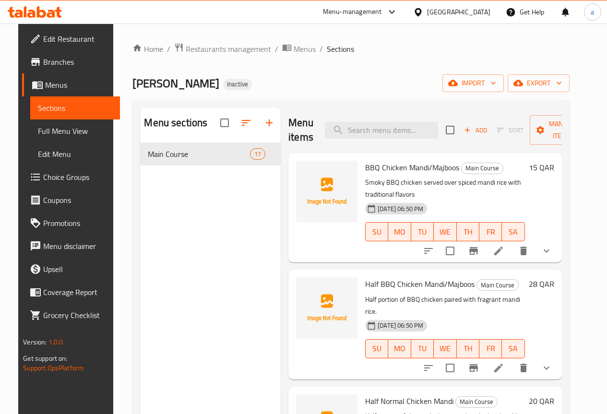
click at [45, 10] on icon at bounding box center [35, 12] width 54 height 12
